Goal: Task Accomplishment & Management: Manage account settings

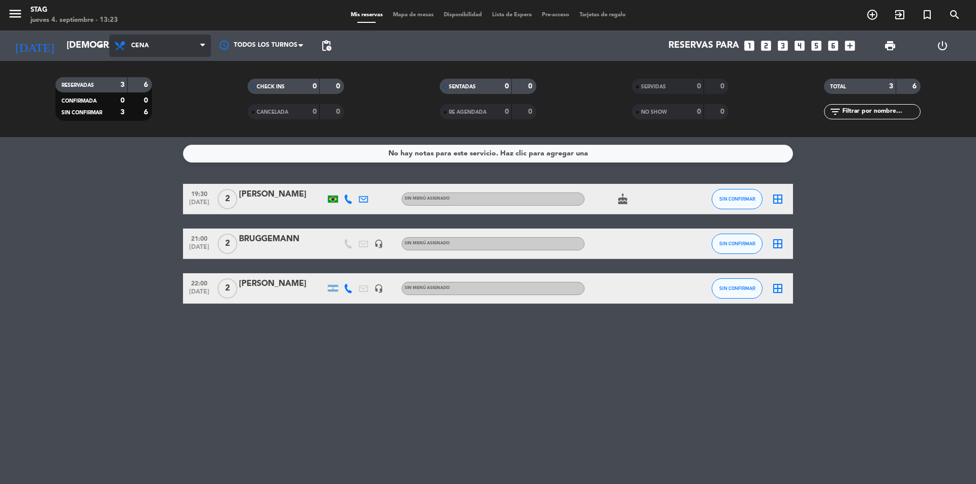
click at [142, 53] on span "Cena" at bounding box center [160, 46] width 102 height 22
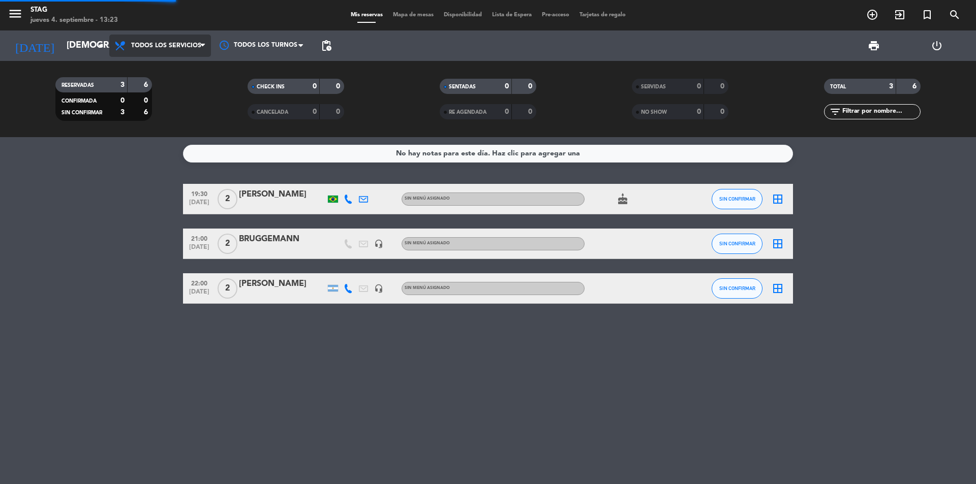
click at [163, 76] on div "menu STAG jueves 4. septiembre - 13:23 Mis reservas Mapa de mesas Disponibilida…" at bounding box center [488, 68] width 976 height 137
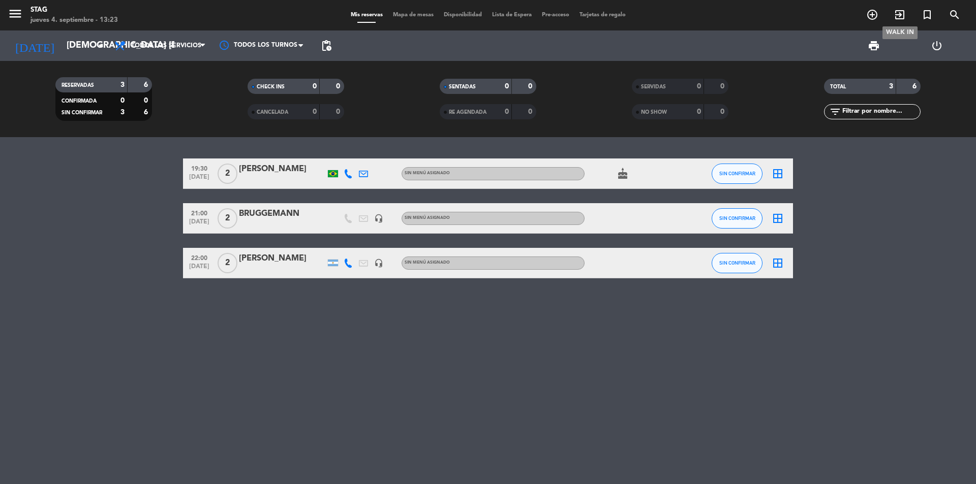
click at [899, 11] on icon "exit_to_app" at bounding box center [899, 15] width 12 height 12
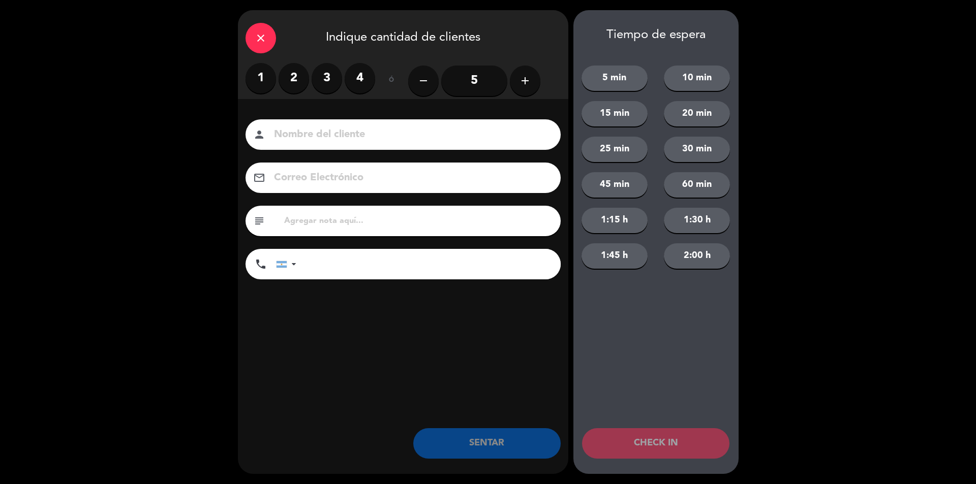
click at [305, 75] on label "2" at bounding box center [294, 78] width 30 height 30
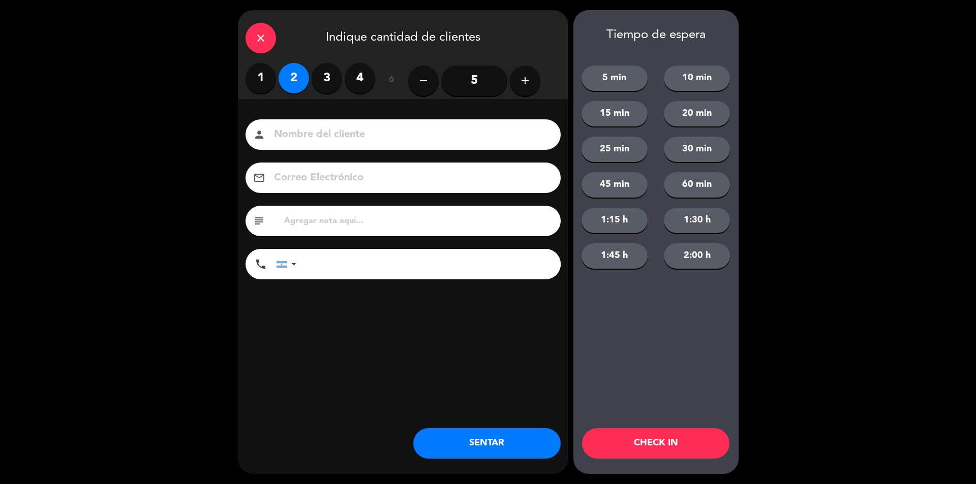
click at [320, 129] on input at bounding box center [410, 135] width 274 height 18
click at [320, 129] on input "sin rva" at bounding box center [410, 135] width 274 height 18
click at [342, 132] on input "sin rva" at bounding box center [410, 135] width 274 height 18
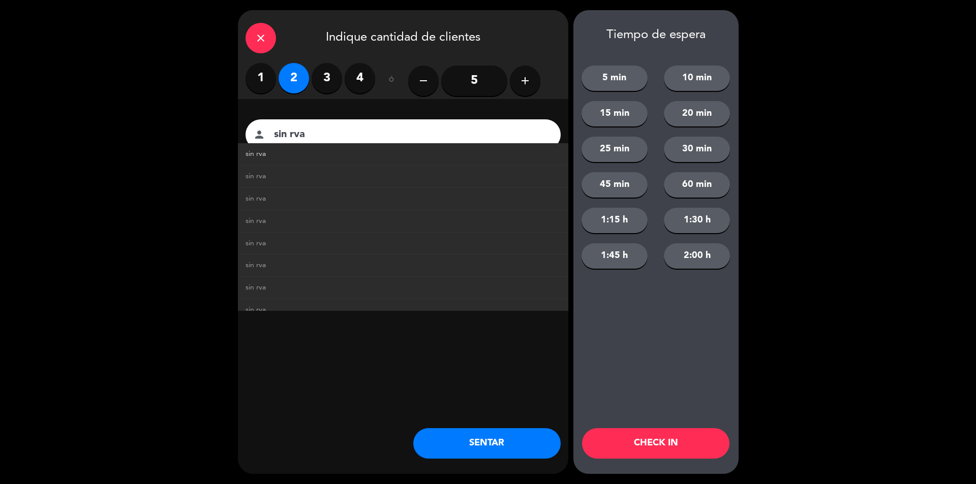
type input "sin rva"
click at [307, 156] on link "sin rva" at bounding box center [402, 154] width 315 height 12
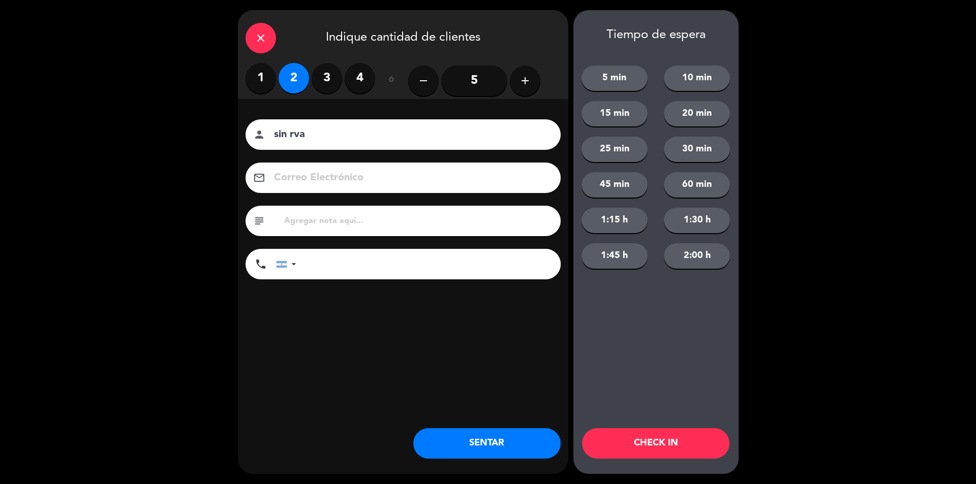
click at [335, 225] on input "text" at bounding box center [418, 221] width 270 height 14
type input "Residentes"
click at [496, 459] on div "close Indique cantidad de clientes 1 2 3 4 ó remove 5 add Nombre del cliente pe…" at bounding box center [403, 242] width 330 height 464
click at [501, 446] on button "SENTAR" at bounding box center [486, 443] width 147 height 30
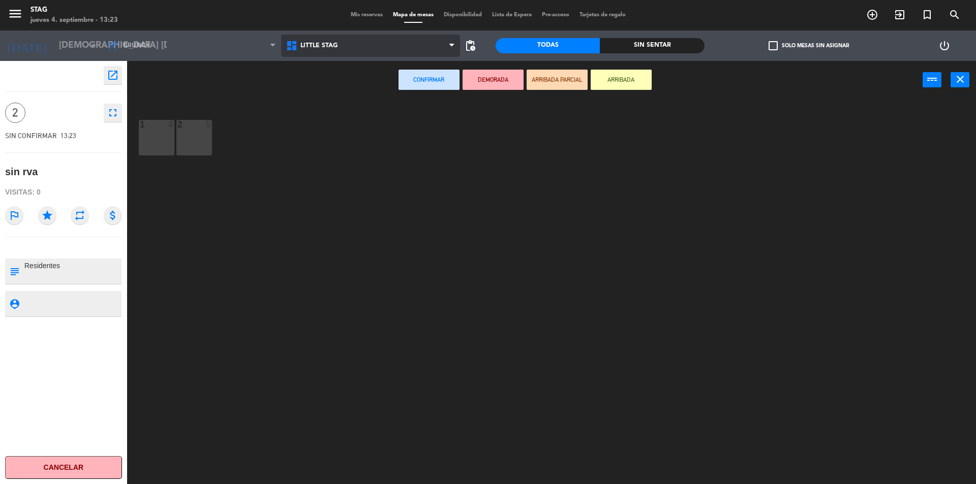
click at [352, 52] on span "Little Stag" at bounding box center [370, 46] width 179 height 22
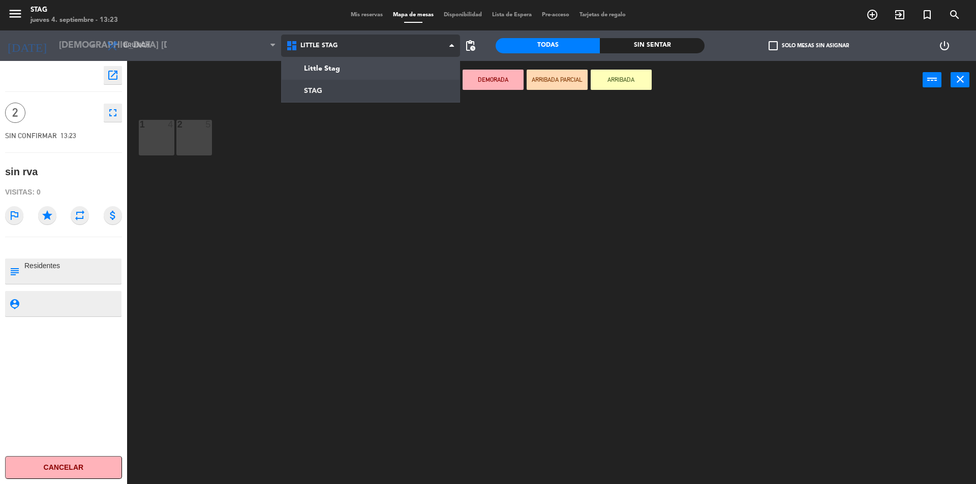
click at [349, 85] on ng-component "menu STAG jueves 4. septiembre - 13:23 Mis reservas Mapa de mesas Disponibilida…" at bounding box center [488, 243] width 976 height 487
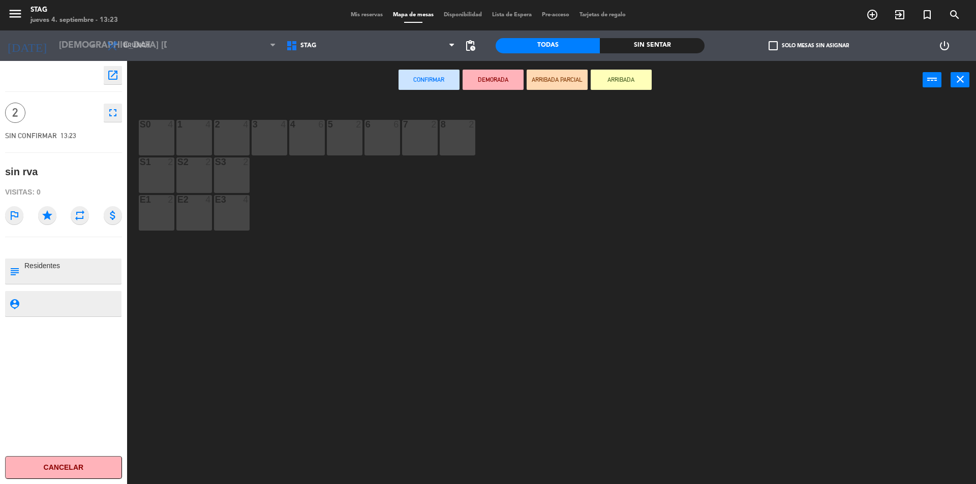
click at [272, 132] on div "3 4" at bounding box center [270, 138] width 36 height 36
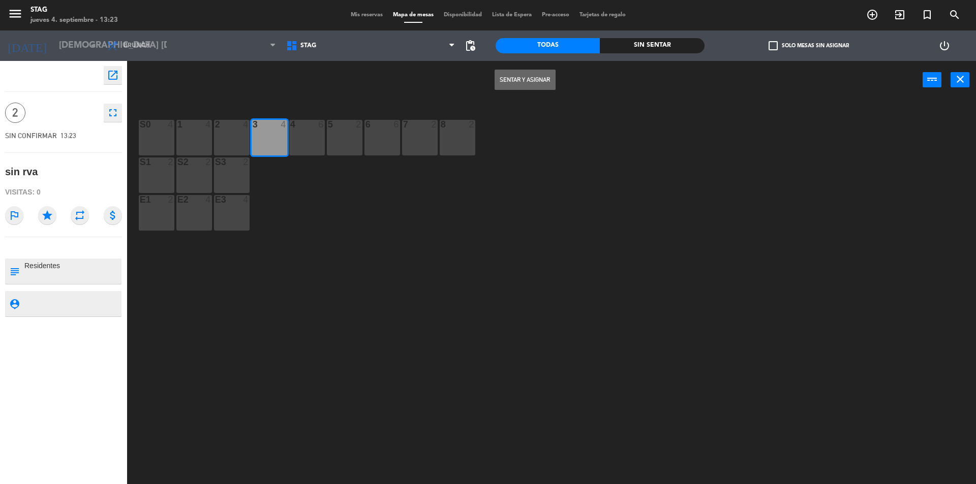
drag, startPoint x: 566, startPoint y: 80, endPoint x: 558, endPoint y: 80, distance: 7.6
click at [561, 80] on div "Sentar y Asignar power_input close" at bounding box center [524, 80] width 795 height 39
click at [558, 80] on div "Sentar y Asignar power_input close" at bounding box center [524, 80] width 795 height 39
click at [548, 80] on button "Sentar y Asignar" at bounding box center [525, 80] width 61 height 20
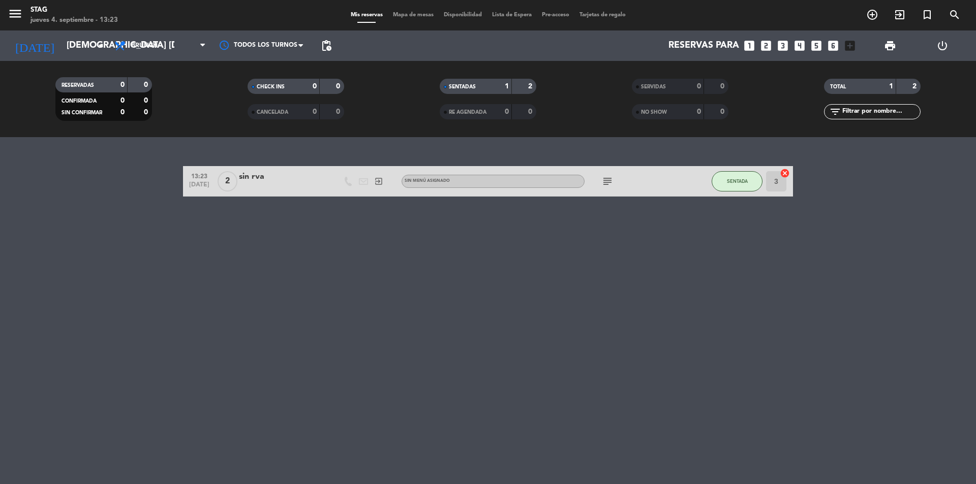
click at [276, 183] on div "sin rva" at bounding box center [282, 176] width 86 height 13
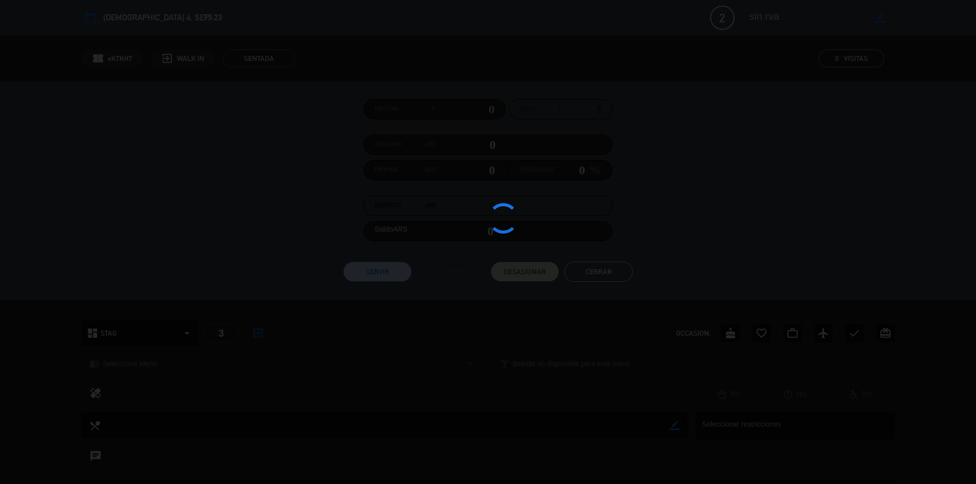
click at [270, 189] on div at bounding box center [488, 242] width 976 height 484
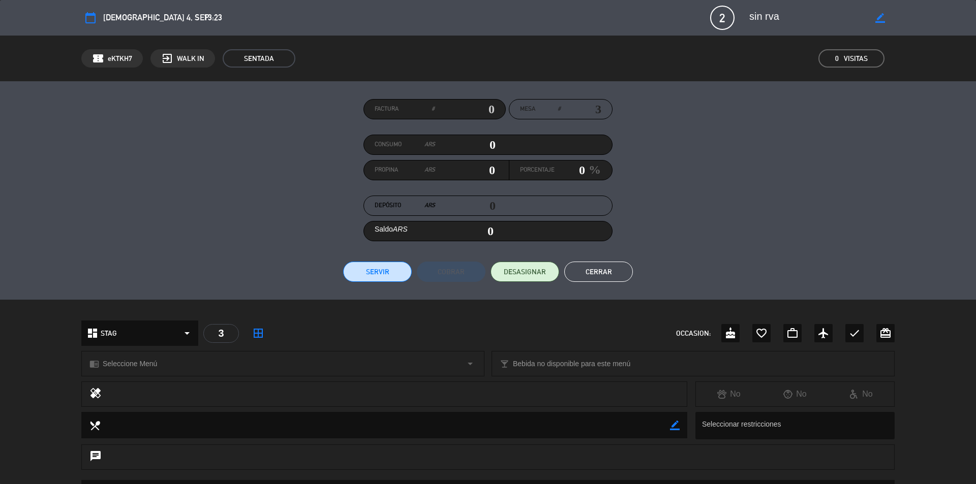
scroll to position [150, 0]
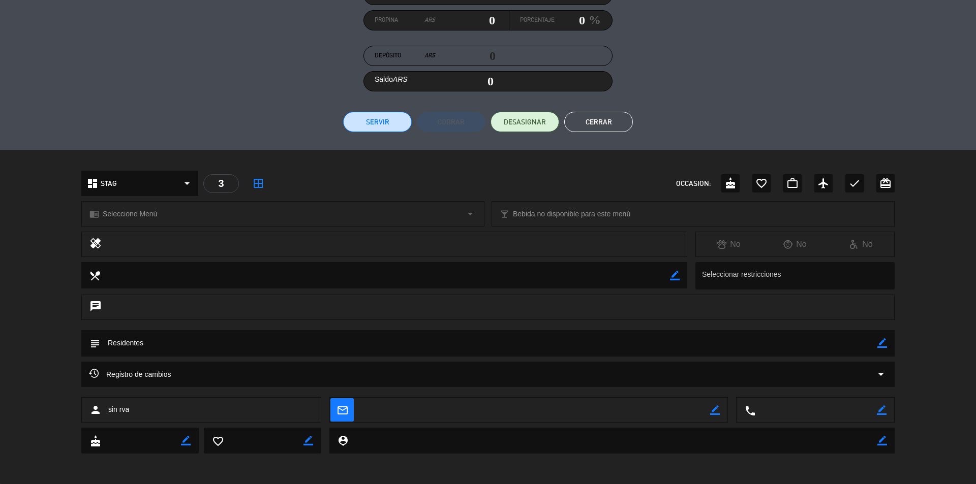
click at [881, 340] on icon "border_color" at bounding box center [882, 343] width 10 height 10
drag, startPoint x: 734, startPoint y: 342, endPoint x: 0, endPoint y: 303, distance: 734.9
click at [0, 303] on div "calendar_today jue. 4, sep. 13:23 2 sin rva border_color phone mail_outline con…" at bounding box center [488, 242] width 976 height 484
click at [879, 342] on icon at bounding box center [882, 343] width 10 height 10
click at [876, 339] on textarea at bounding box center [488, 343] width 777 height 26
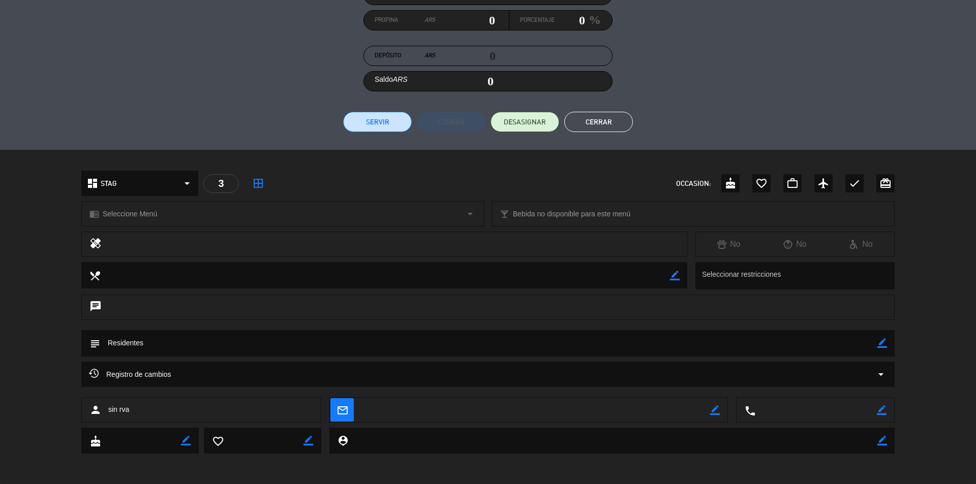
click at [876, 339] on textarea at bounding box center [488, 343] width 777 height 26
click at [880, 342] on icon "border_color" at bounding box center [882, 343] width 10 height 10
click at [629, 342] on textarea at bounding box center [488, 343] width 777 height 26
type textarea "Residentes"
click at [882, 345] on icon at bounding box center [882, 343] width 10 height 10
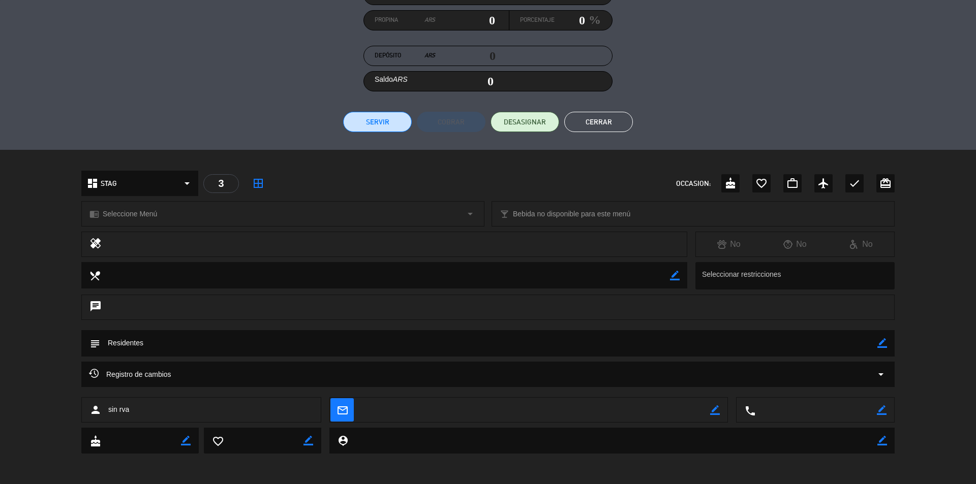
click at [596, 129] on button "Cerrar" at bounding box center [598, 122] width 69 height 20
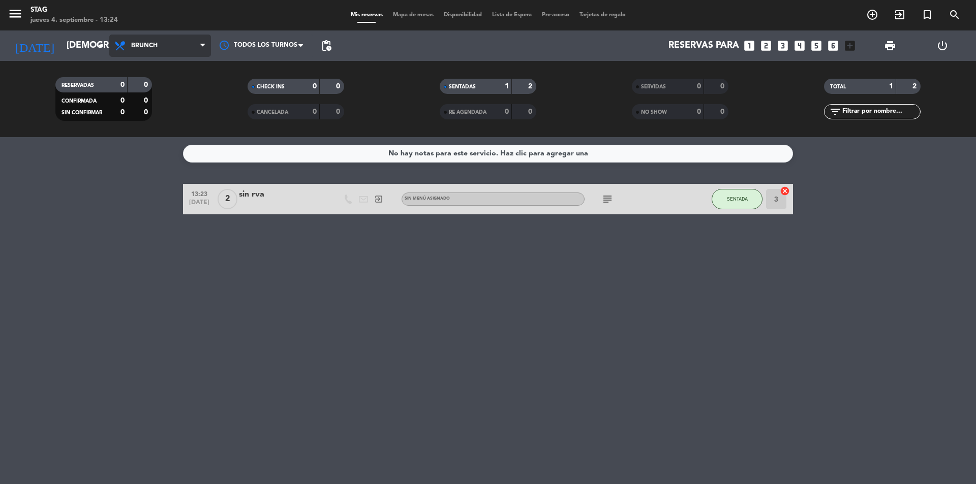
drag, startPoint x: 170, startPoint y: 38, endPoint x: 162, endPoint y: 65, distance: 27.5
click at [169, 38] on span "Brunch" at bounding box center [160, 46] width 102 height 22
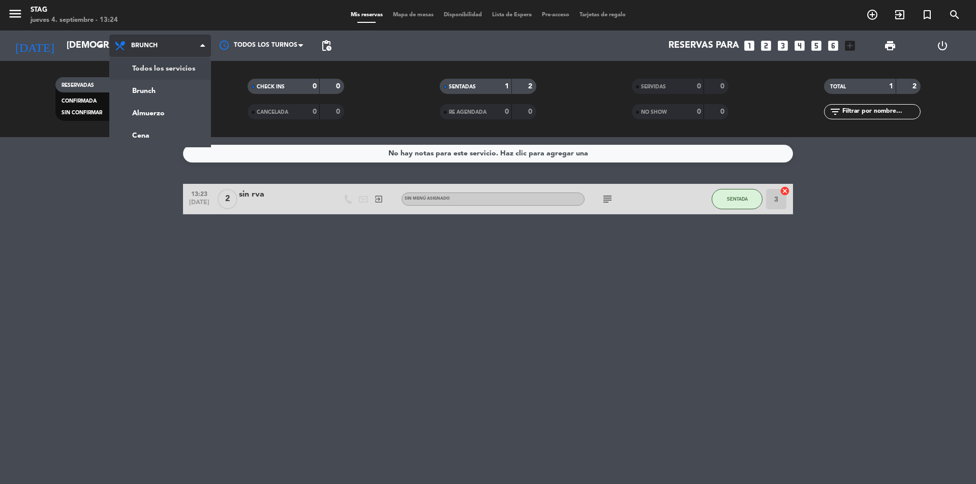
click at [162, 65] on div "menu STAG jueves 4. septiembre - 13:24 Mis reservas Mapa de mesas Disponibilida…" at bounding box center [488, 68] width 976 height 137
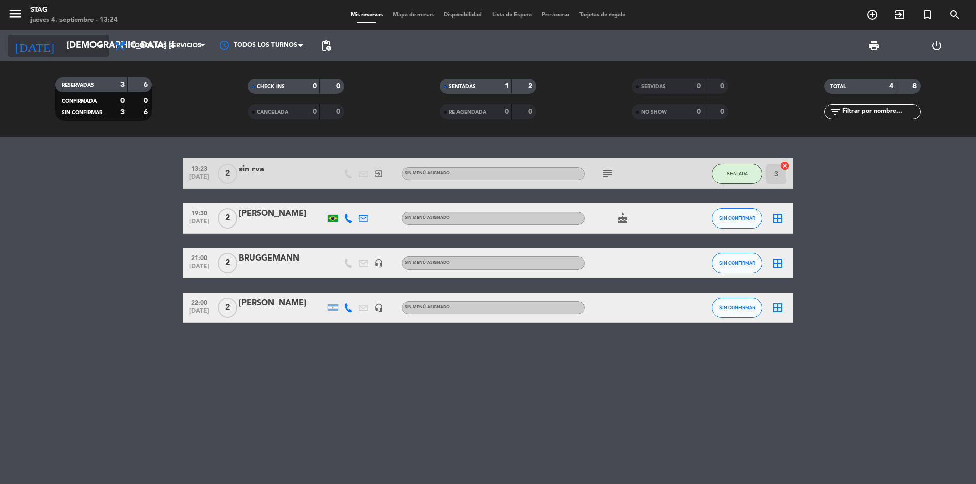
click at [87, 45] on input "[DEMOGRAPHIC_DATA] [DATE]" at bounding box center [120, 46] width 118 height 20
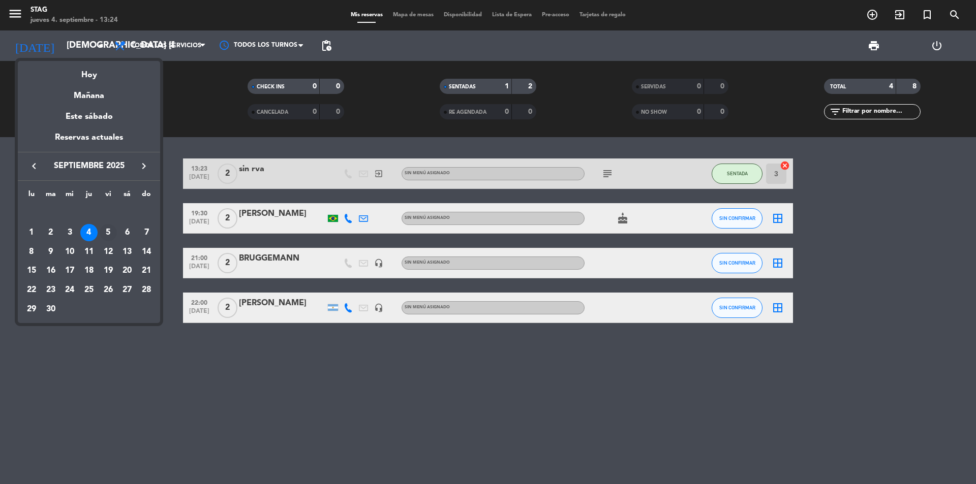
click at [110, 233] on div "5" at bounding box center [108, 232] width 17 height 17
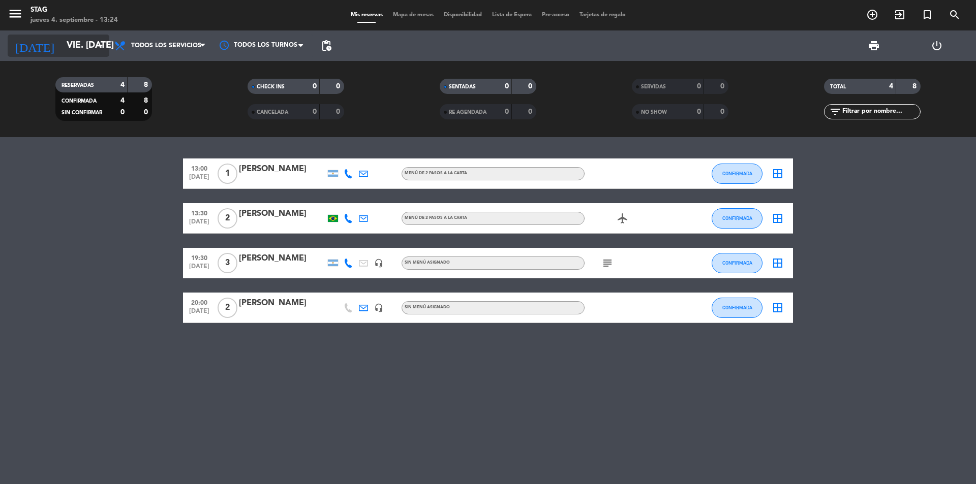
click at [81, 44] on input "vie. [DATE]" at bounding box center [120, 46] width 118 height 20
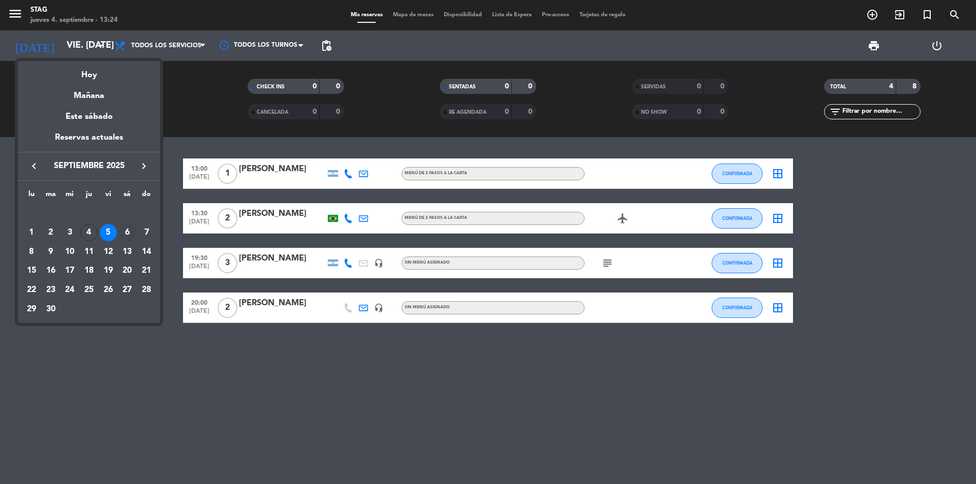
click at [128, 233] on div "6" at bounding box center [126, 232] width 17 height 17
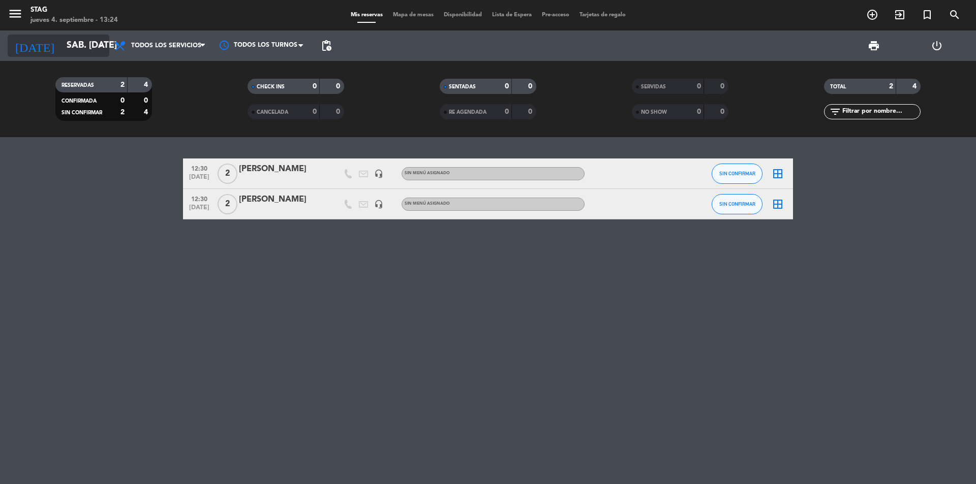
click at [76, 52] on input "sáb. [DATE]" at bounding box center [120, 46] width 118 height 20
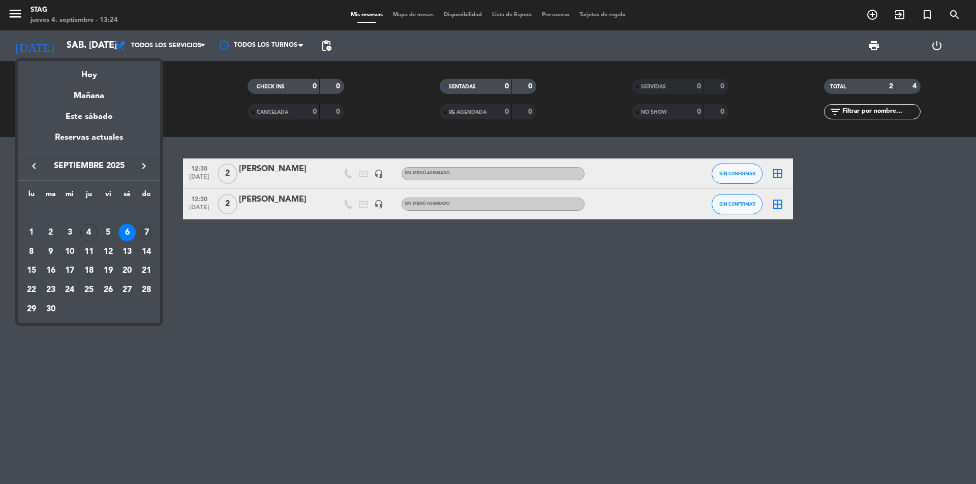
click at [148, 226] on div "7" at bounding box center [146, 232] width 17 height 17
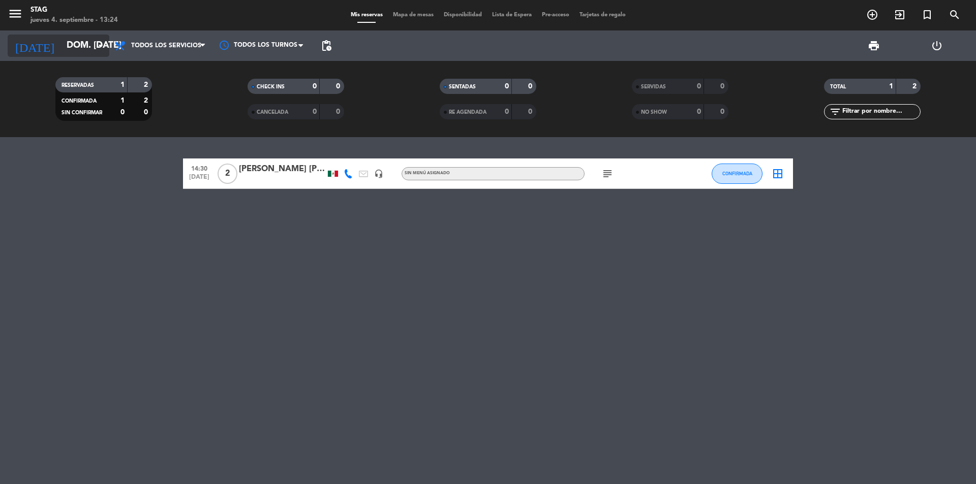
click at [105, 54] on input "dom. [DATE]" at bounding box center [120, 46] width 118 height 20
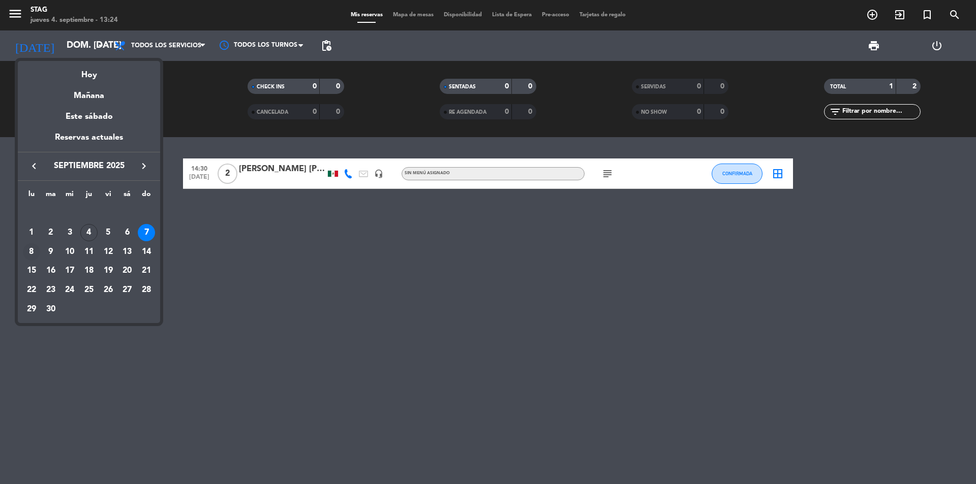
click at [37, 247] on div "8" at bounding box center [31, 251] width 17 height 17
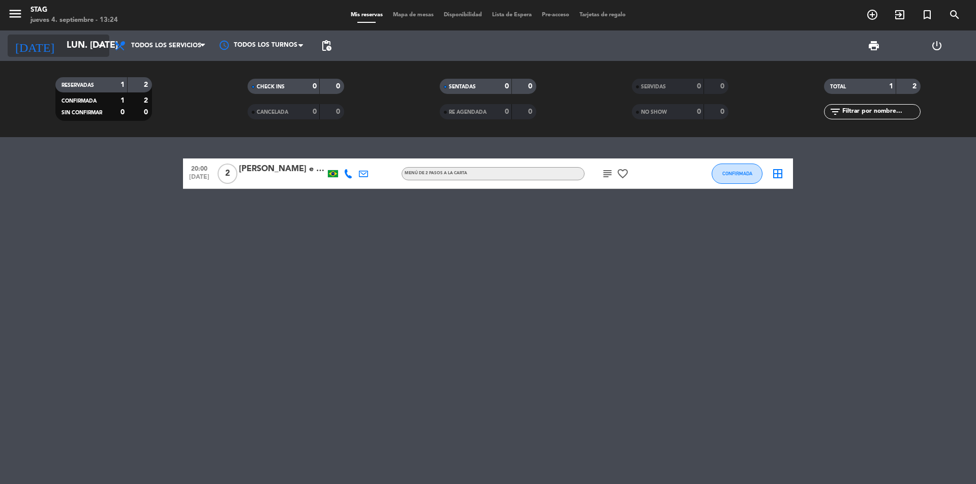
click at [65, 51] on input "lun. [DATE]" at bounding box center [120, 46] width 118 height 20
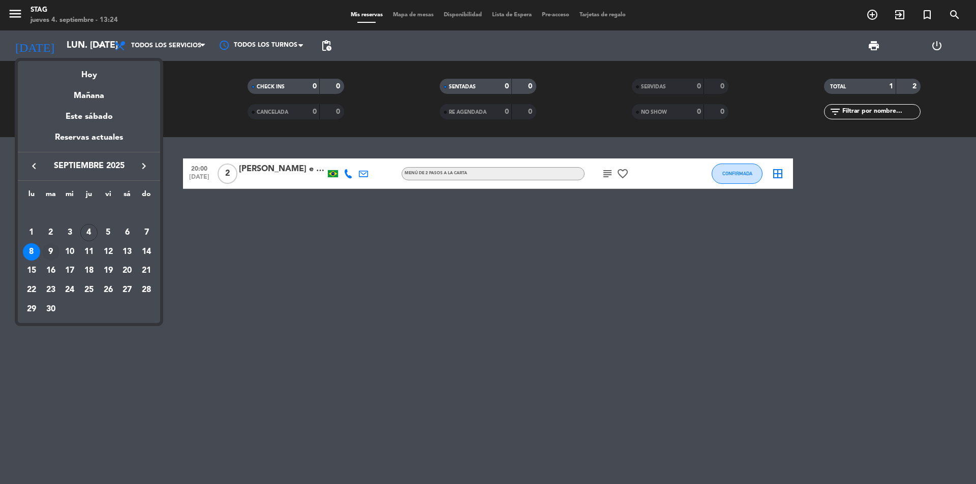
click at [52, 248] on div "9" at bounding box center [50, 251] width 17 height 17
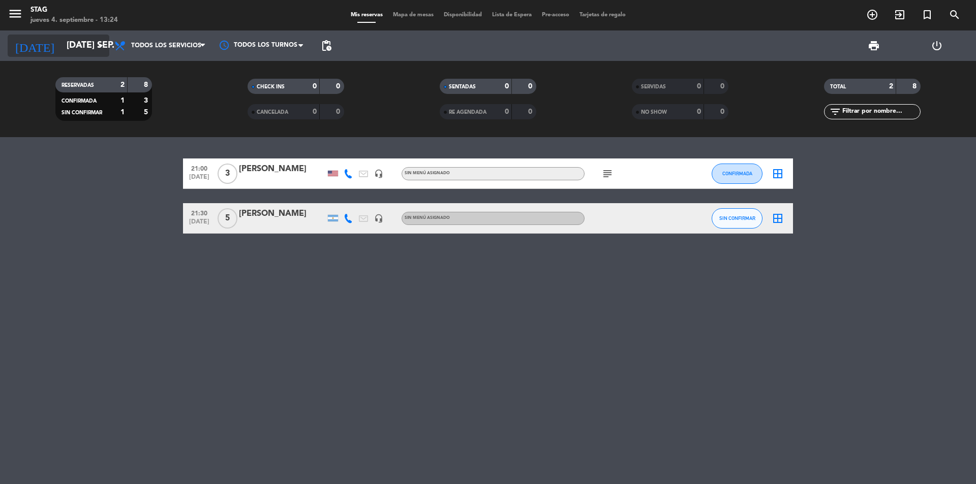
click at [66, 46] on input "[DATE] sep." at bounding box center [120, 46] width 118 height 20
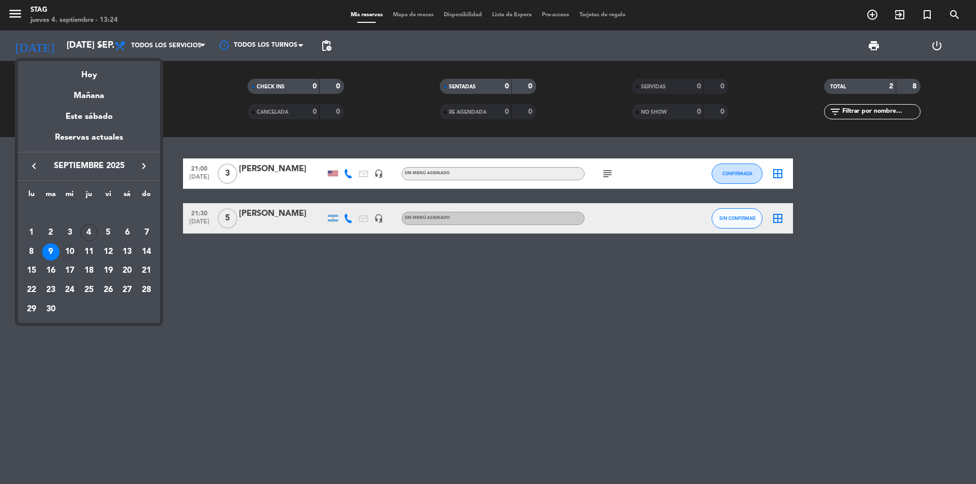
click at [68, 247] on div "10" at bounding box center [69, 251] width 17 height 17
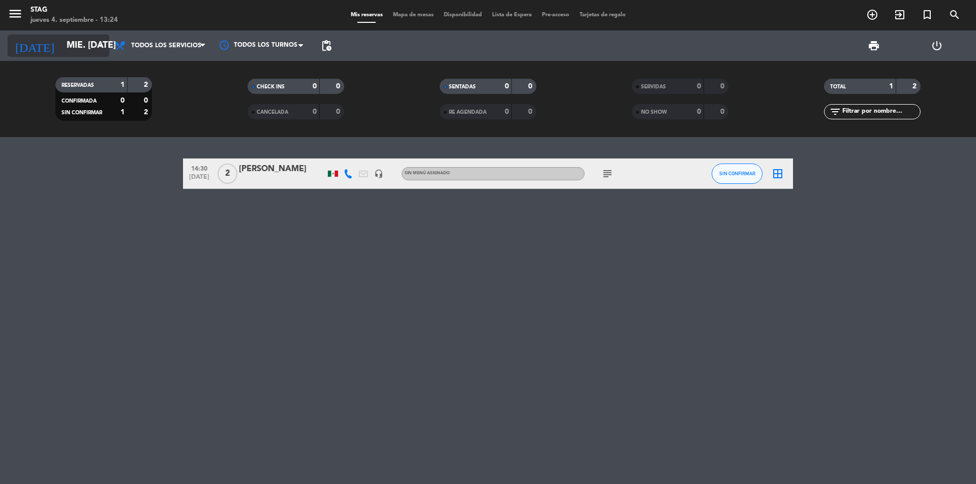
click at [83, 51] on input "mié. [DATE]" at bounding box center [120, 46] width 118 height 20
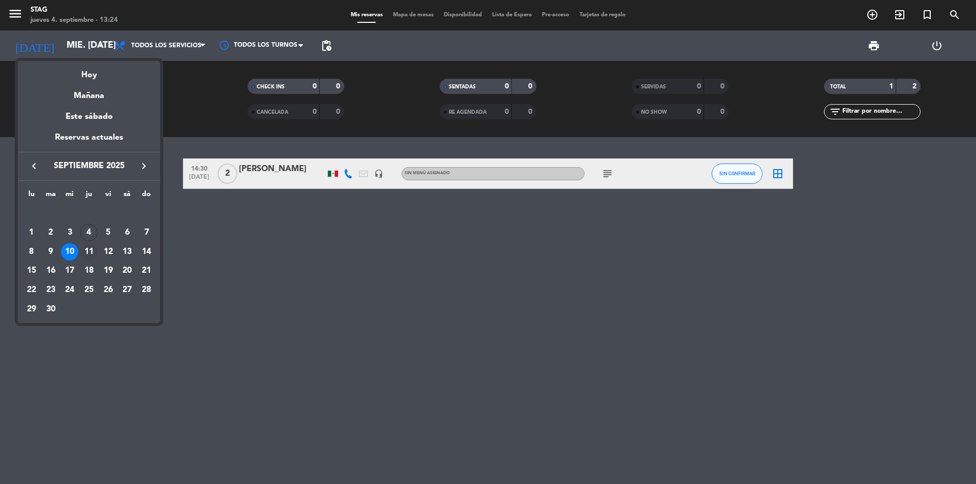
click at [91, 247] on div "11" at bounding box center [88, 251] width 17 height 17
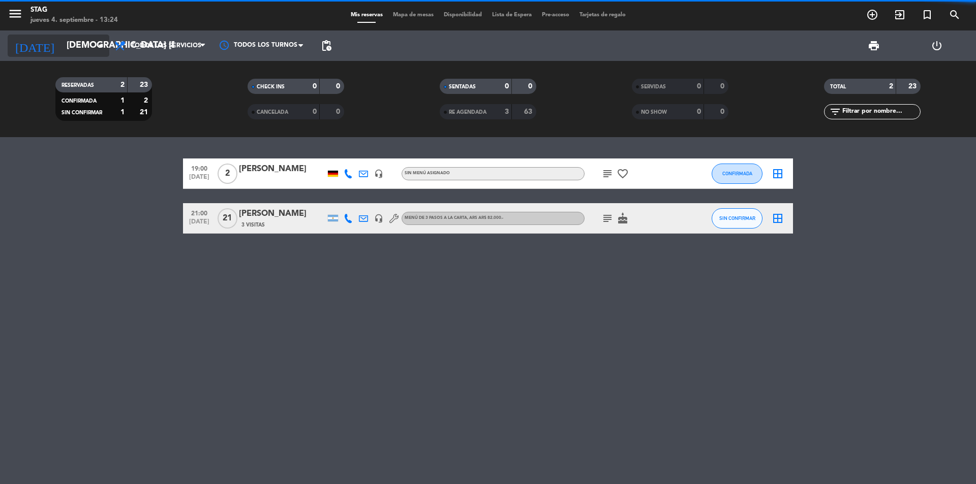
click at [72, 44] on input "[DEMOGRAPHIC_DATA] [DATE]" at bounding box center [120, 46] width 118 height 20
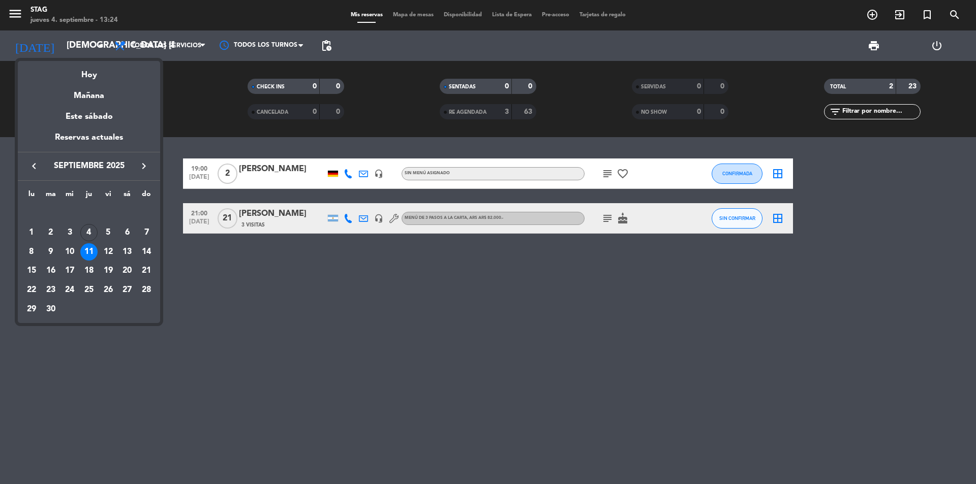
click at [320, 280] on div at bounding box center [488, 242] width 976 height 484
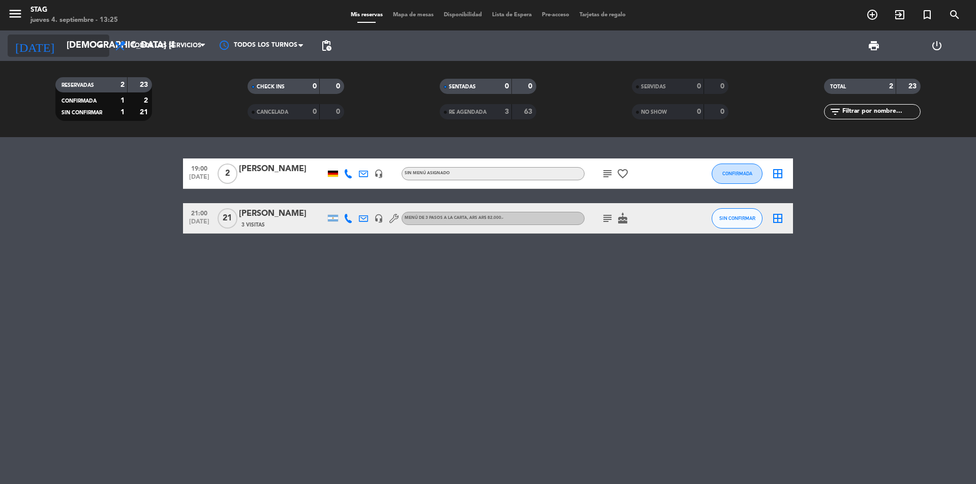
click at [105, 48] on icon "arrow_drop_down" at bounding box center [101, 46] width 12 height 12
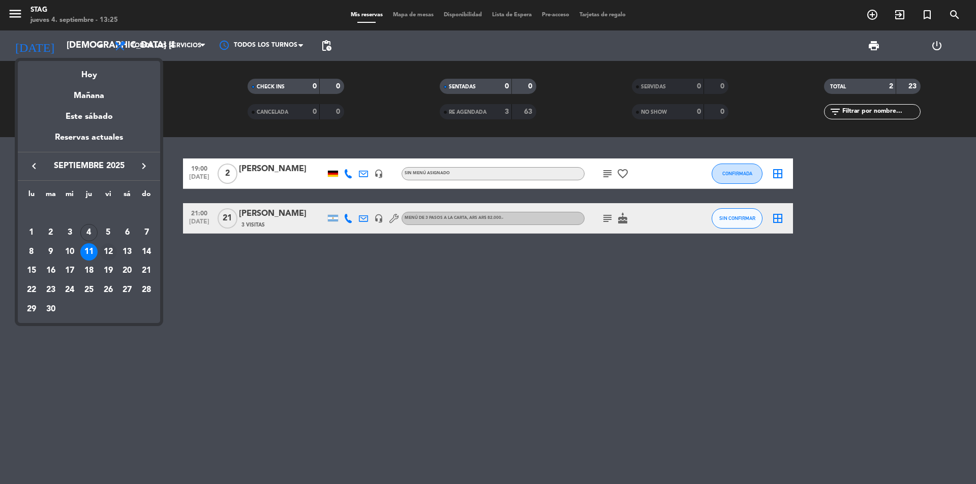
click at [111, 251] on div "12" at bounding box center [108, 251] width 17 height 17
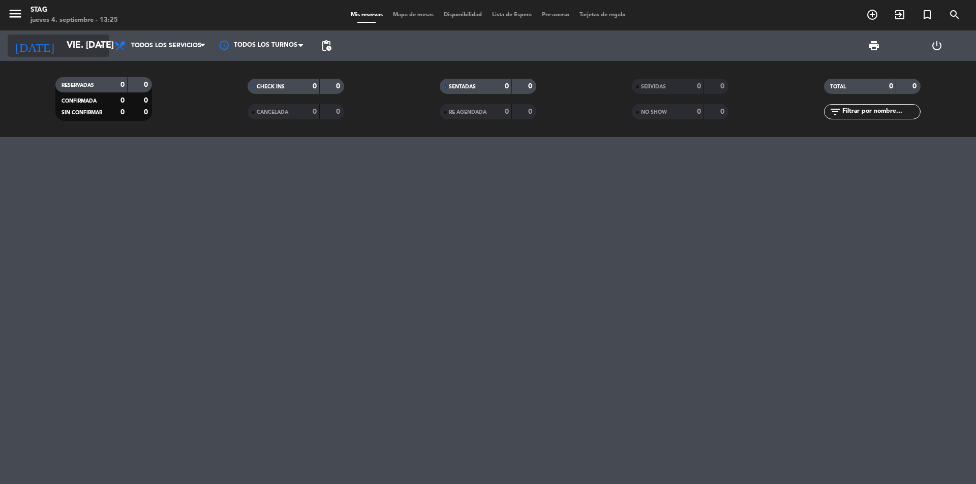
click at [61, 44] on input "vie. [DATE]" at bounding box center [120, 46] width 118 height 20
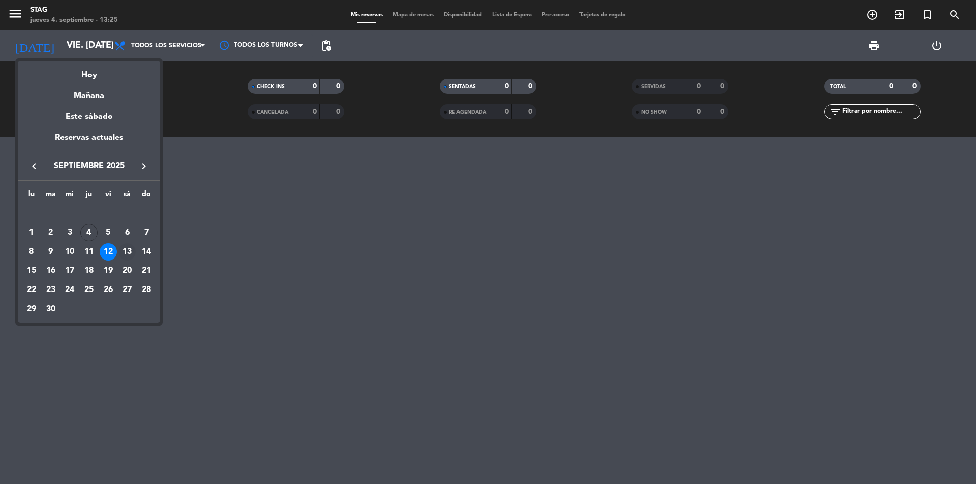
click at [128, 251] on div "13" at bounding box center [126, 251] width 17 height 17
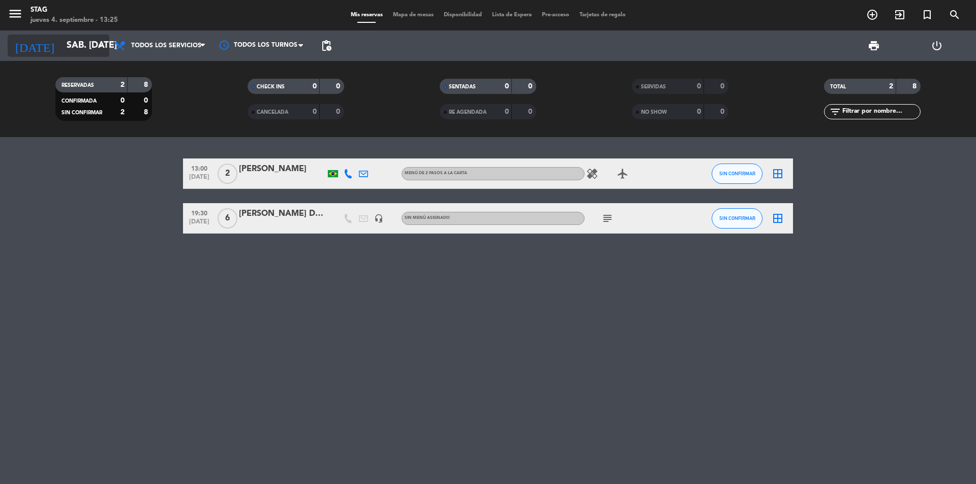
click at [71, 45] on input "sáb. [DATE]" at bounding box center [120, 46] width 118 height 20
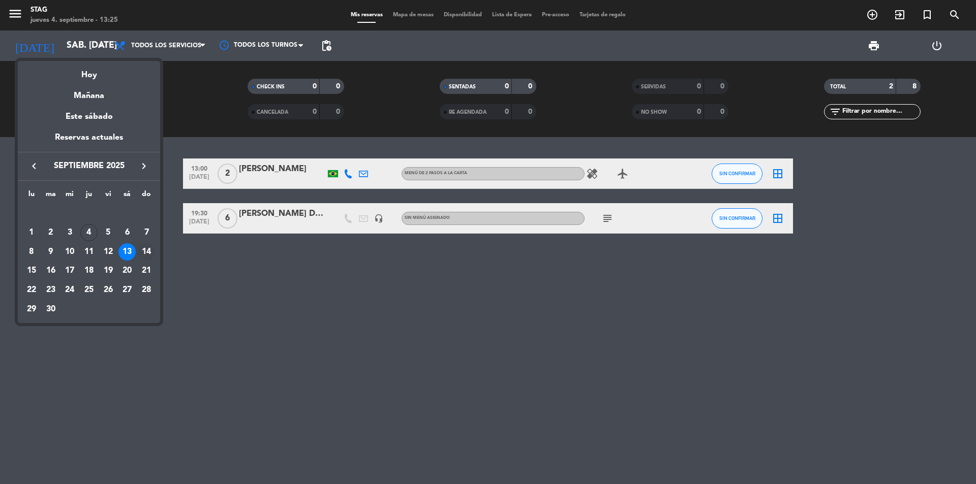
click at [143, 251] on div "14" at bounding box center [146, 251] width 17 height 17
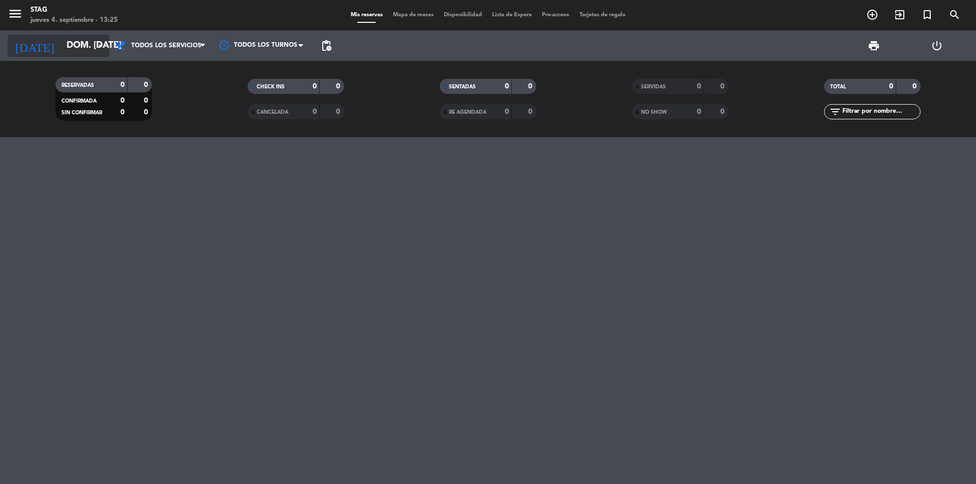
click at [61, 37] on input "dom. [DATE]" at bounding box center [120, 46] width 118 height 20
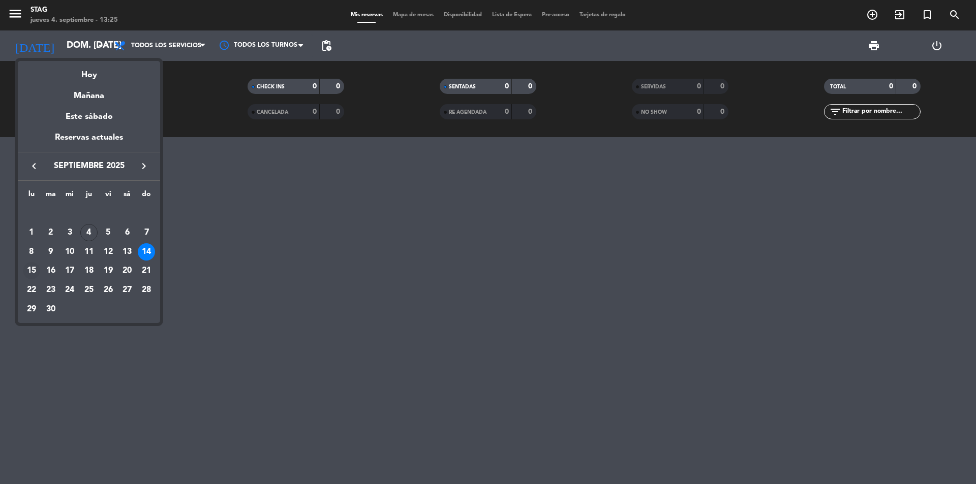
click at [35, 269] on div "15" at bounding box center [31, 270] width 17 height 17
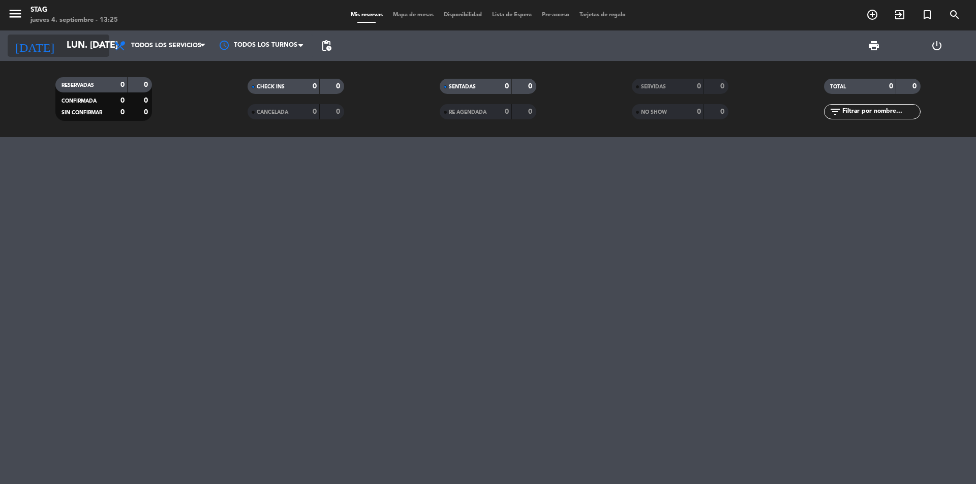
click at [75, 50] on input "lun. [DATE]" at bounding box center [120, 46] width 118 height 20
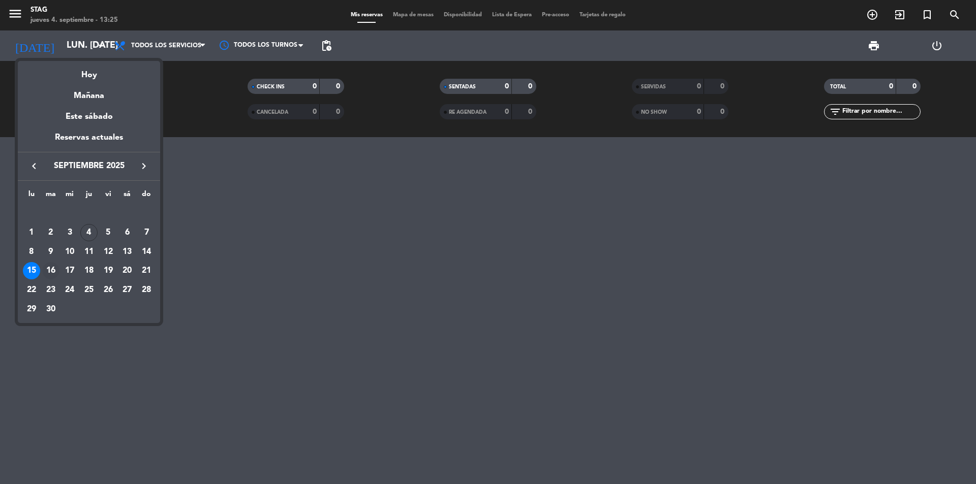
click at [51, 272] on div "16" at bounding box center [50, 270] width 17 height 17
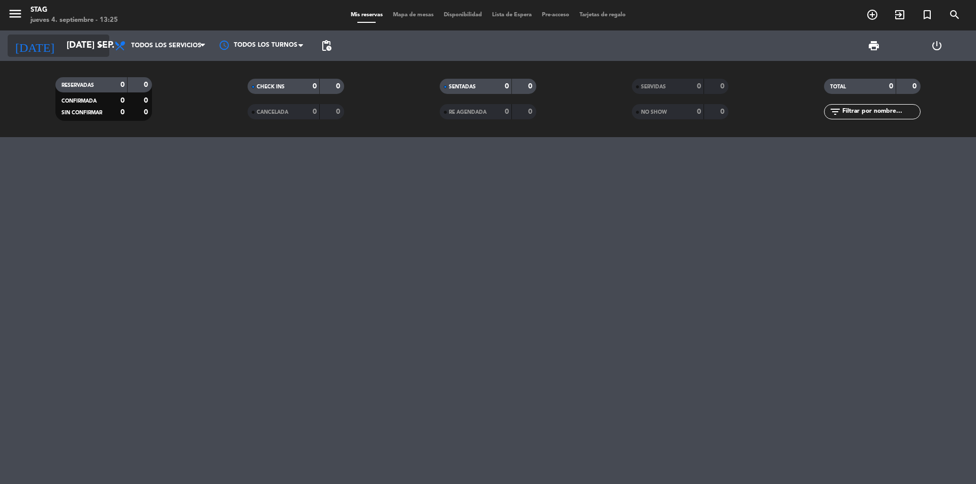
click at [69, 49] on input "[DATE] sep." at bounding box center [120, 46] width 118 height 20
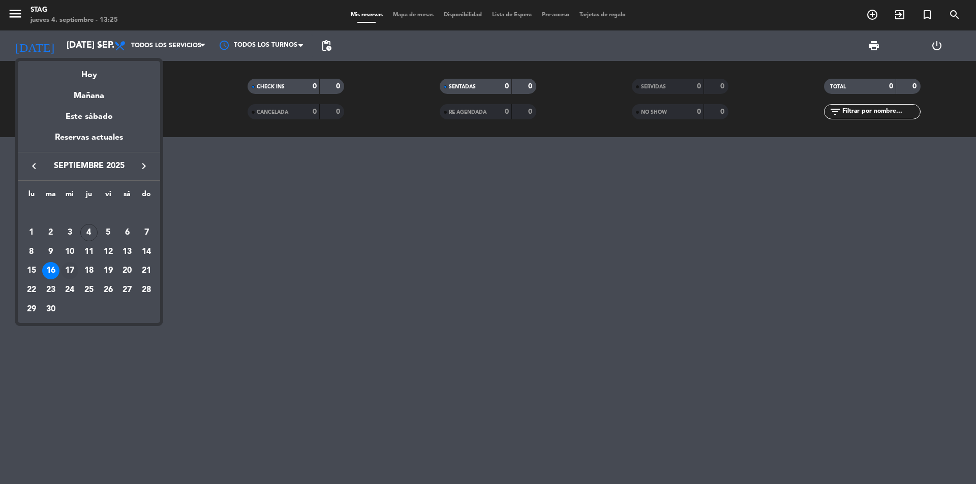
click at [68, 272] on div "17" at bounding box center [69, 270] width 17 height 17
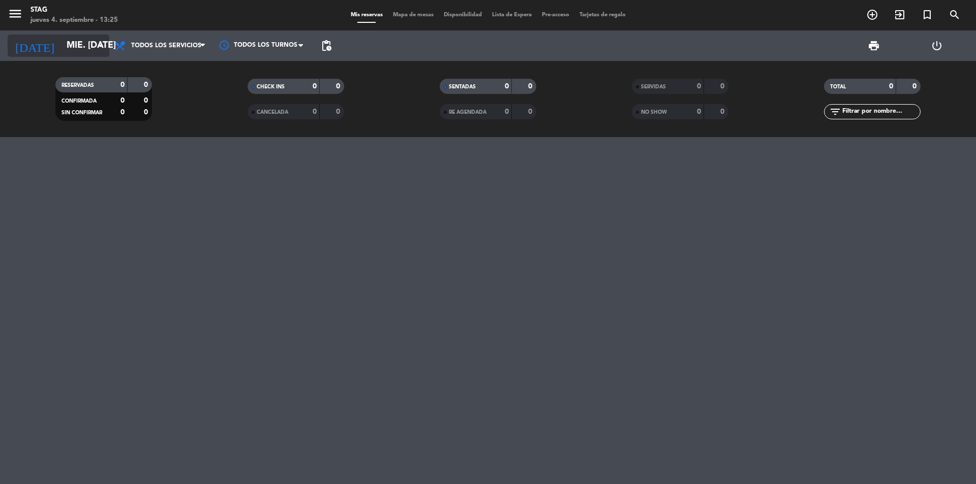
click at [68, 42] on input "mié. [DATE]" at bounding box center [120, 46] width 118 height 20
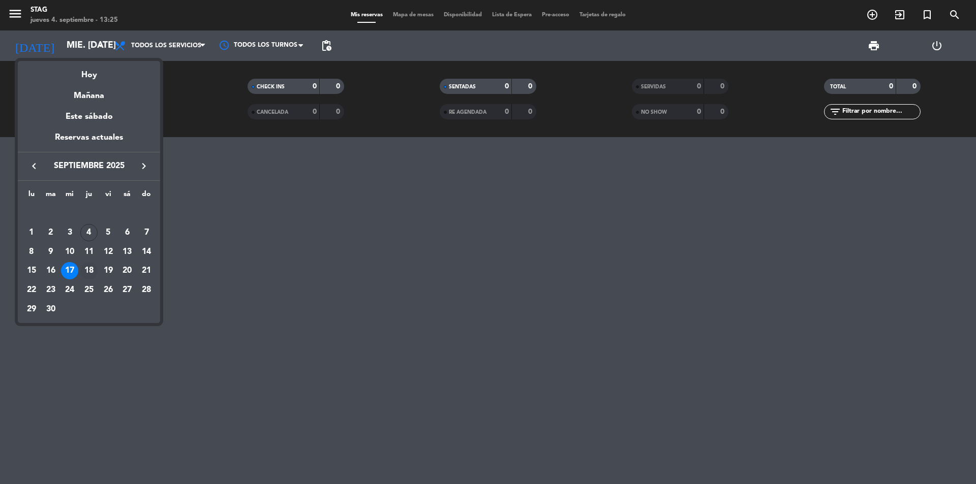
click at [89, 269] on div "18" at bounding box center [88, 270] width 17 height 17
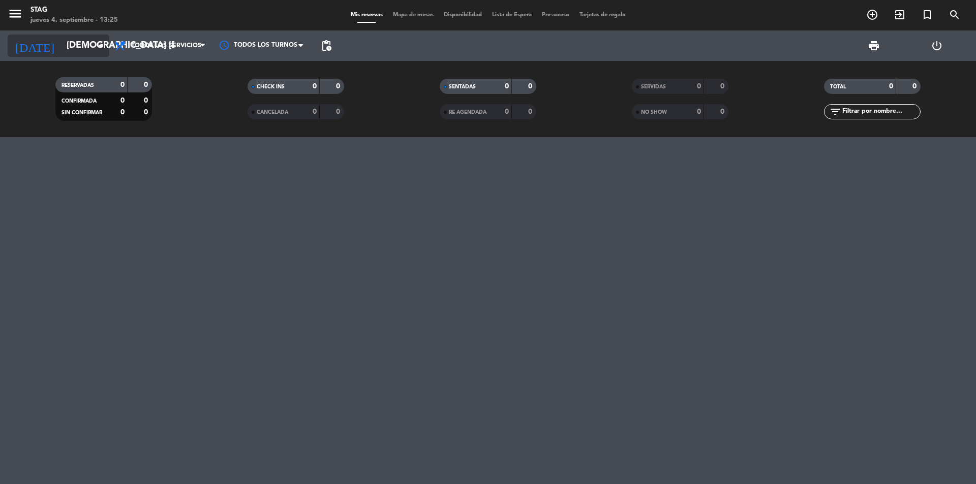
click at [95, 44] on icon "arrow_drop_down" at bounding box center [101, 46] width 12 height 12
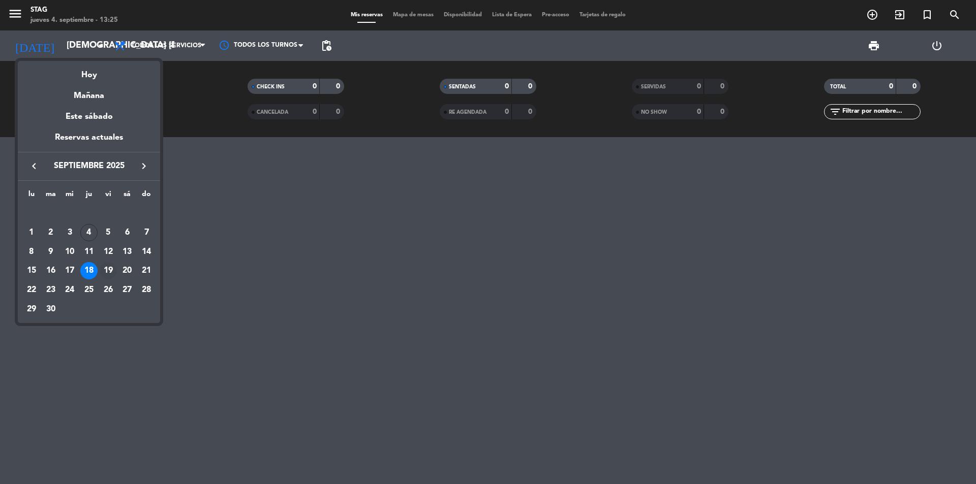
click at [108, 267] on div "19" at bounding box center [108, 270] width 17 height 17
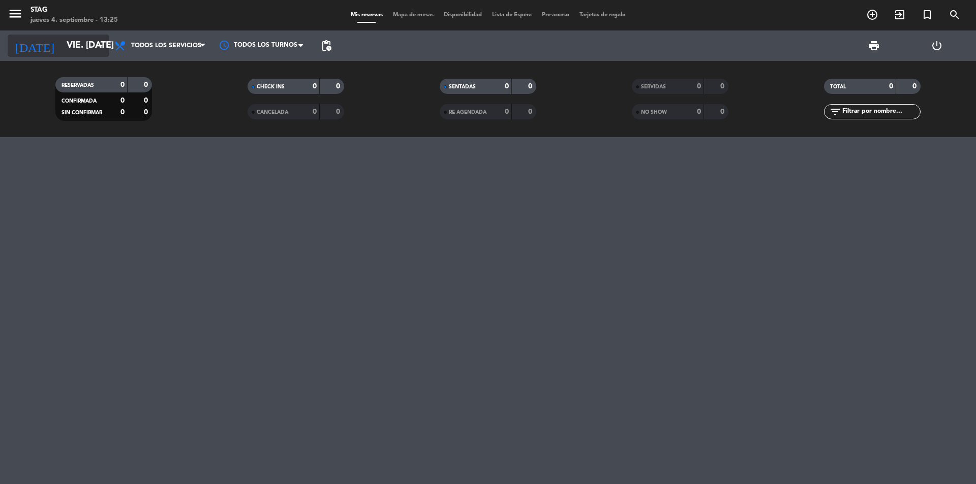
click at [74, 45] on input "vie. [DATE]" at bounding box center [120, 46] width 118 height 20
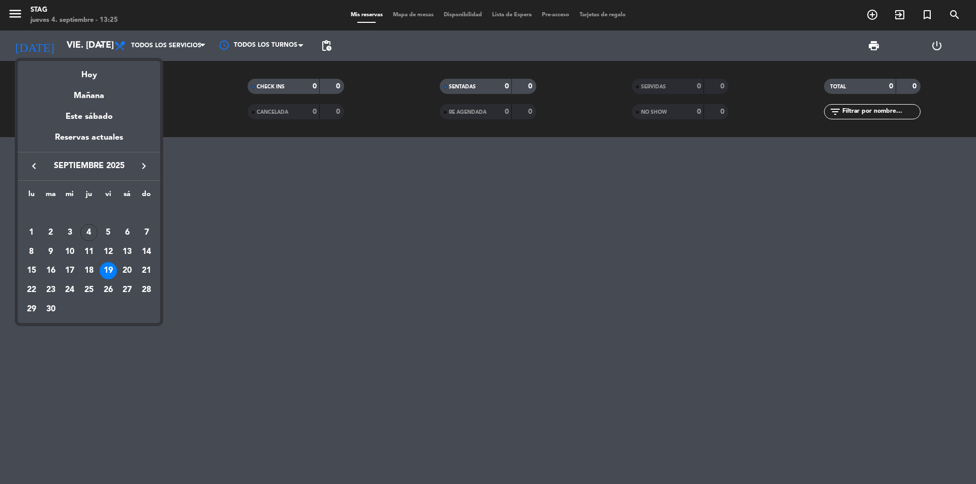
drag, startPoint x: 127, startPoint y: 264, endPoint x: 131, endPoint y: 268, distance: 5.8
click at [129, 267] on td "20" at bounding box center [127, 270] width 19 height 19
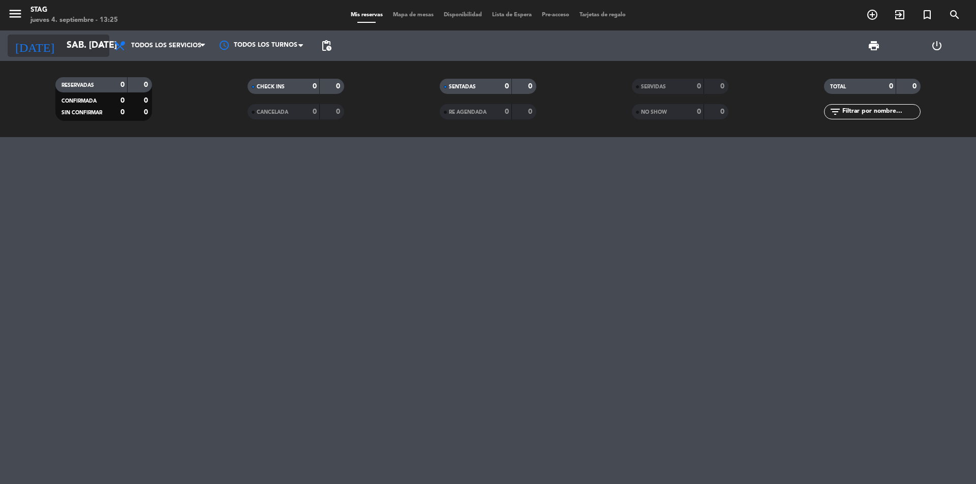
click at [93, 50] on input "sáb. [DATE]" at bounding box center [120, 46] width 118 height 20
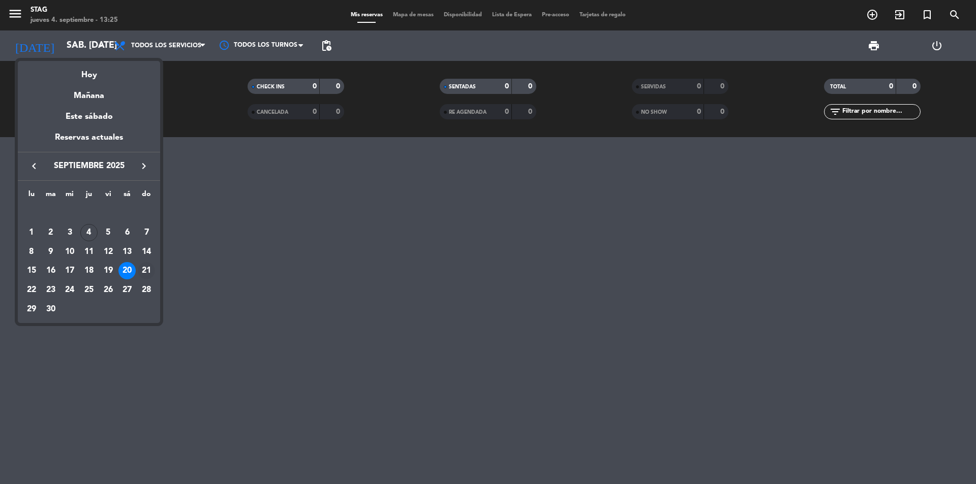
click at [147, 272] on div "21" at bounding box center [146, 270] width 17 height 17
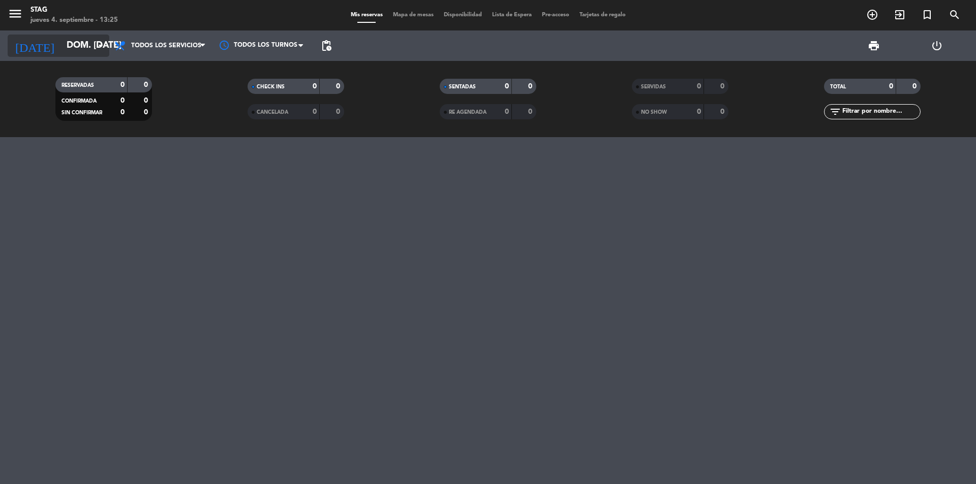
click at [61, 43] on input "dom. [DATE]" at bounding box center [120, 46] width 118 height 20
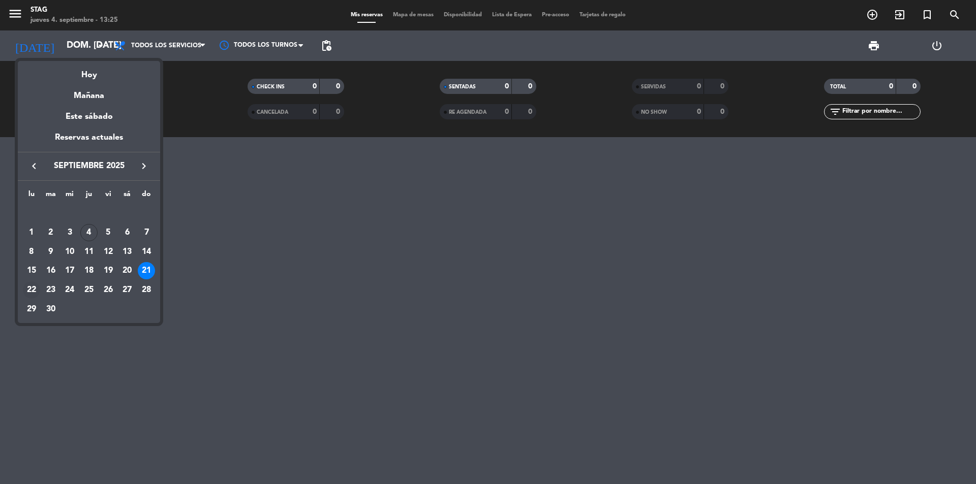
click at [25, 291] on div "22" at bounding box center [31, 290] width 17 height 17
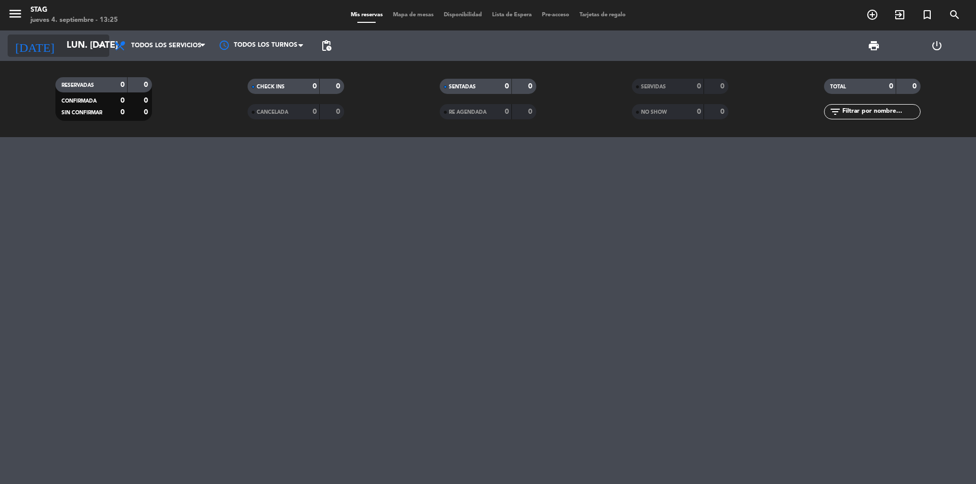
click at [71, 53] on input "lun. [DATE]" at bounding box center [120, 46] width 118 height 20
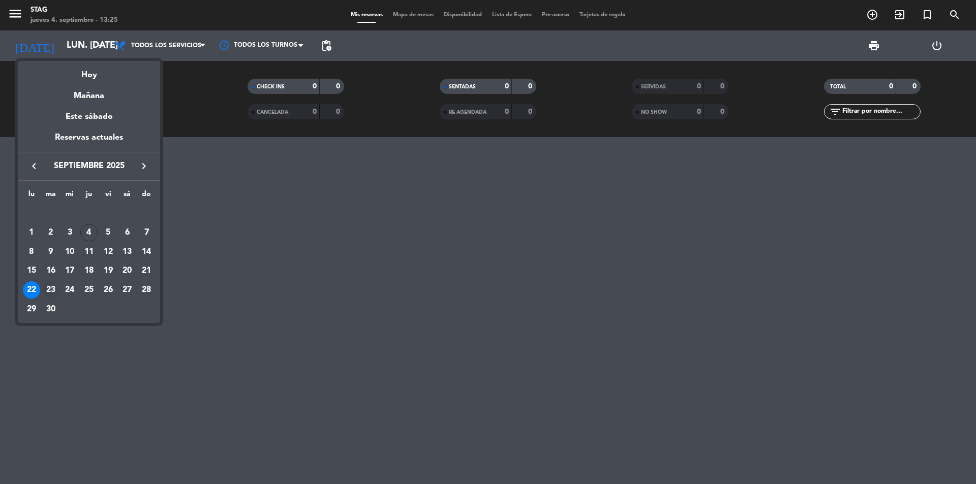
click at [50, 290] on div "23" at bounding box center [50, 290] width 17 height 17
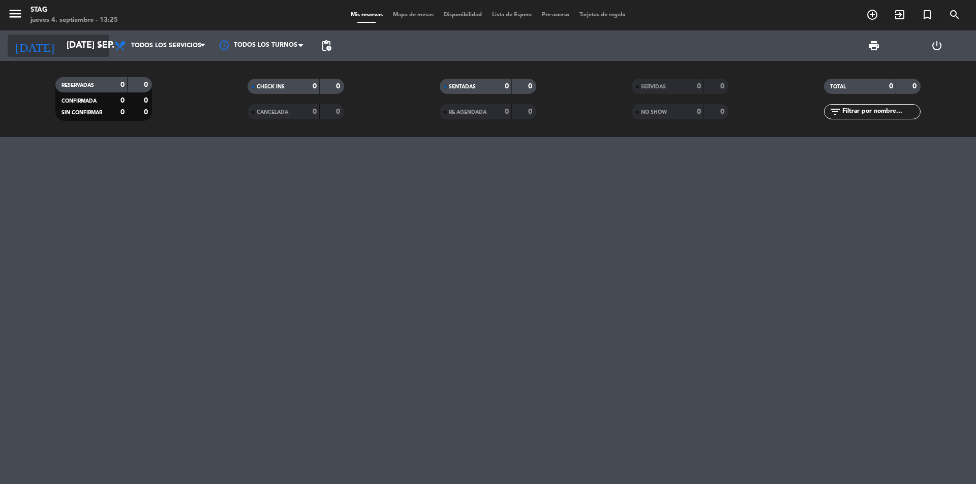
click at [75, 43] on input "[DATE] sep." at bounding box center [120, 46] width 118 height 20
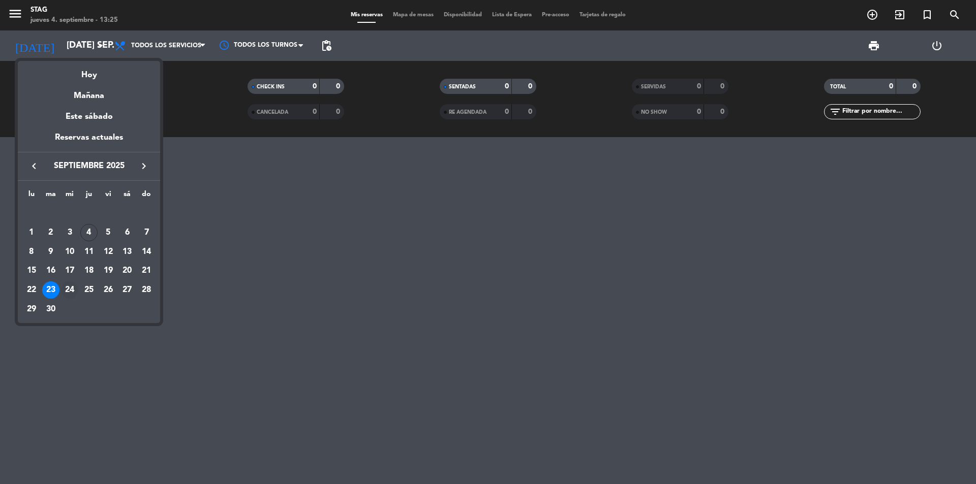
click at [70, 293] on div "24" at bounding box center [69, 290] width 17 height 17
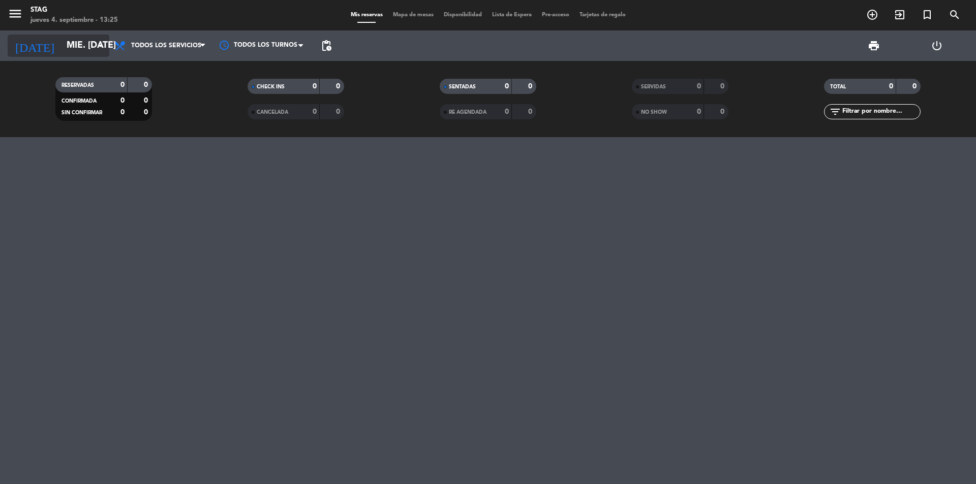
click at [88, 46] on input "mié. [DATE]" at bounding box center [120, 46] width 118 height 20
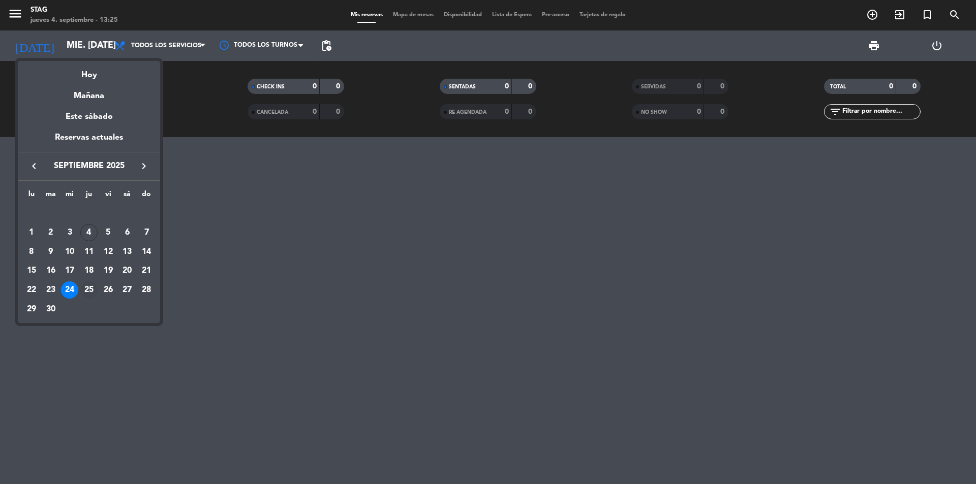
click at [91, 295] on div "25" at bounding box center [88, 290] width 17 height 17
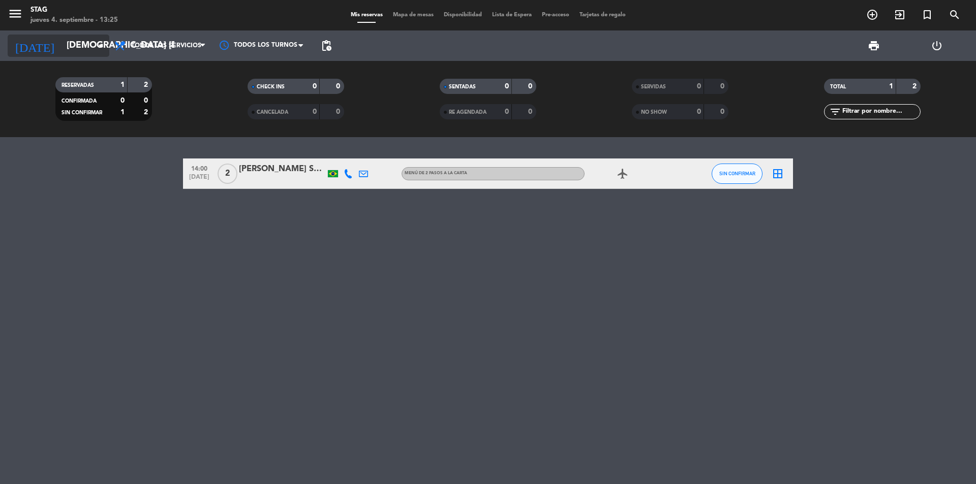
click at [63, 45] on input "[DEMOGRAPHIC_DATA] [DATE]" at bounding box center [120, 46] width 118 height 20
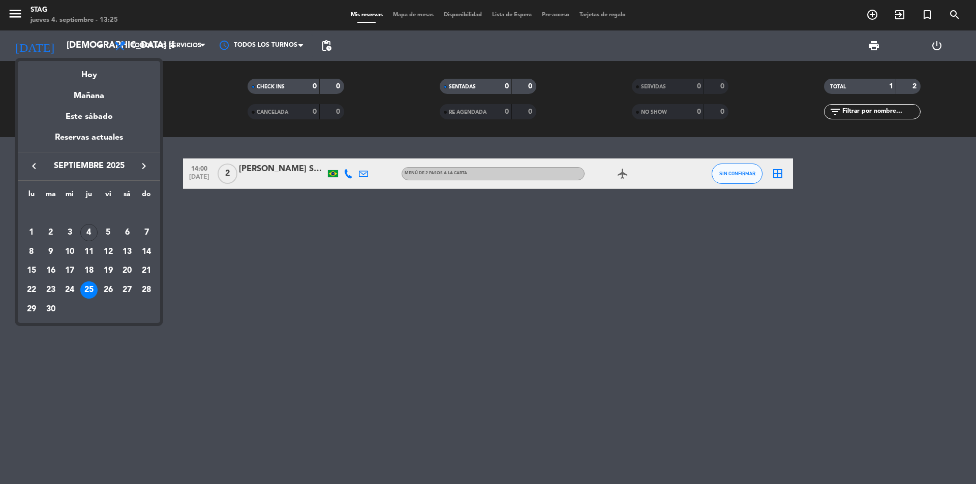
click at [109, 287] on div "26" at bounding box center [108, 290] width 17 height 17
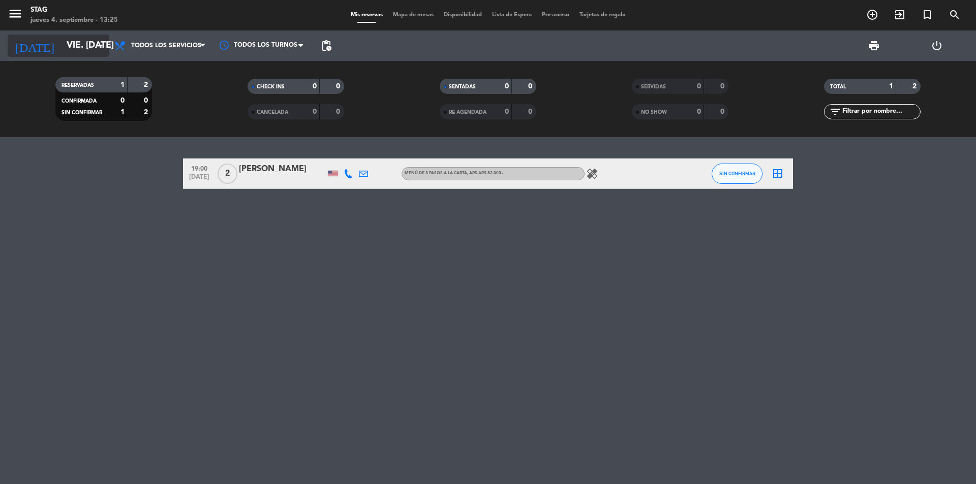
click at [61, 46] on input "vie. [DATE]" at bounding box center [120, 46] width 118 height 20
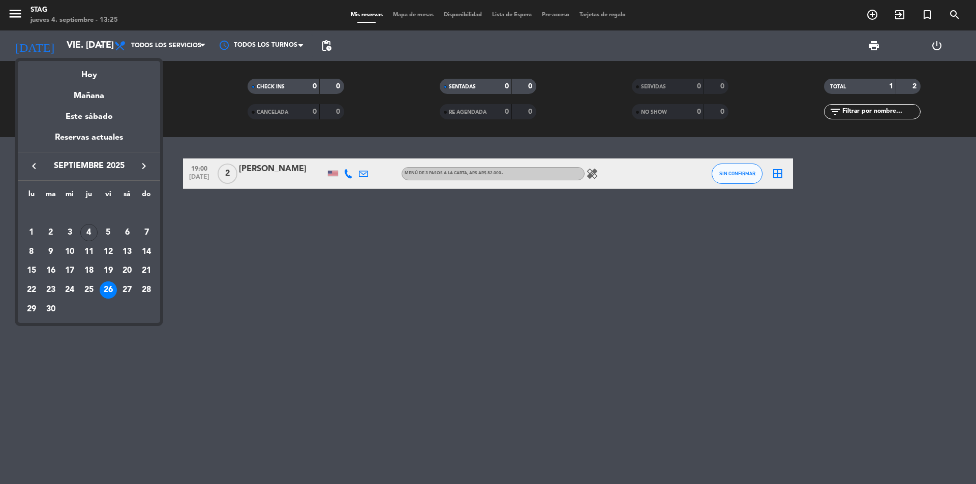
click at [132, 287] on div "27" at bounding box center [126, 290] width 17 height 17
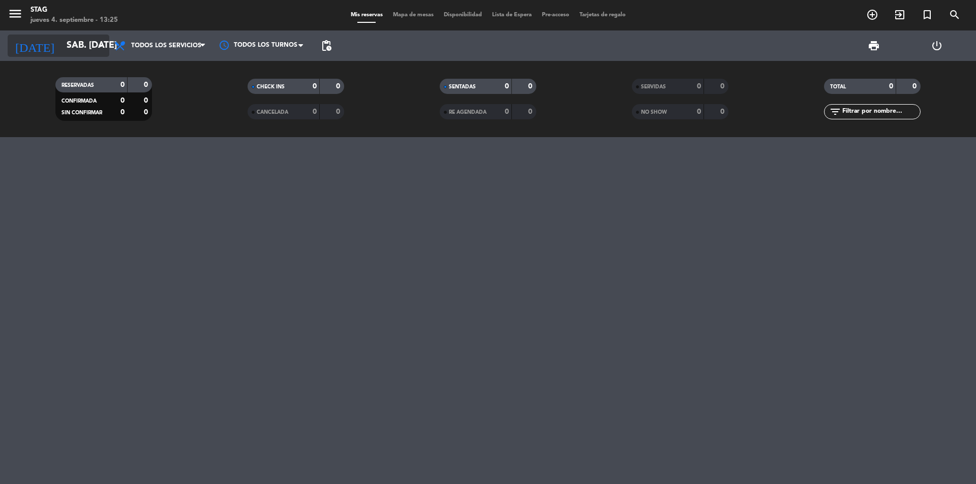
click at [76, 40] on input "sáb. [DATE]" at bounding box center [120, 46] width 118 height 20
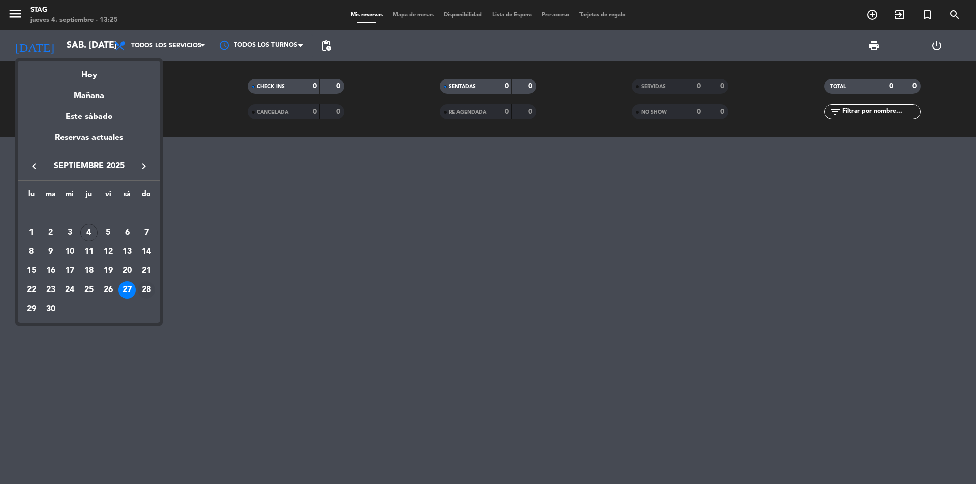
click at [147, 290] on div "28" at bounding box center [146, 290] width 17 height 17
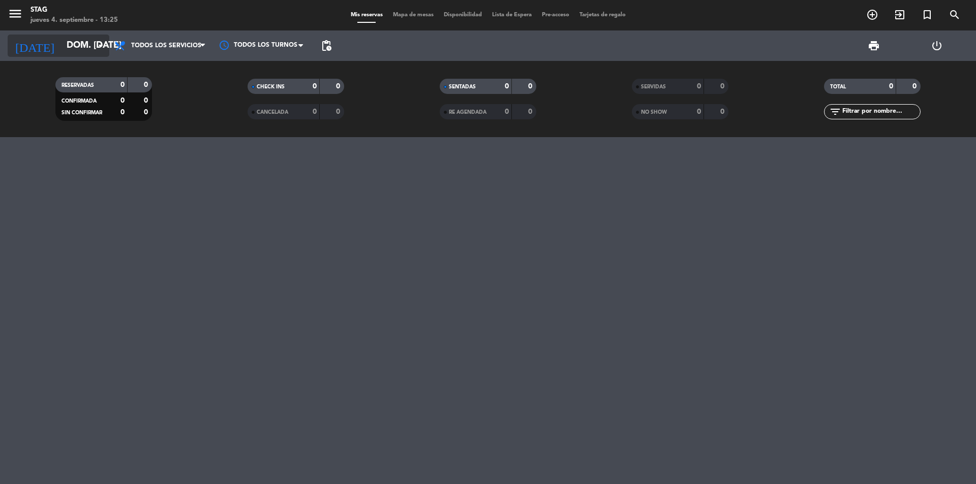
click at [70, 39] on input "dom. [DATE]" at bounding box center [120, 46] width 118 height 20
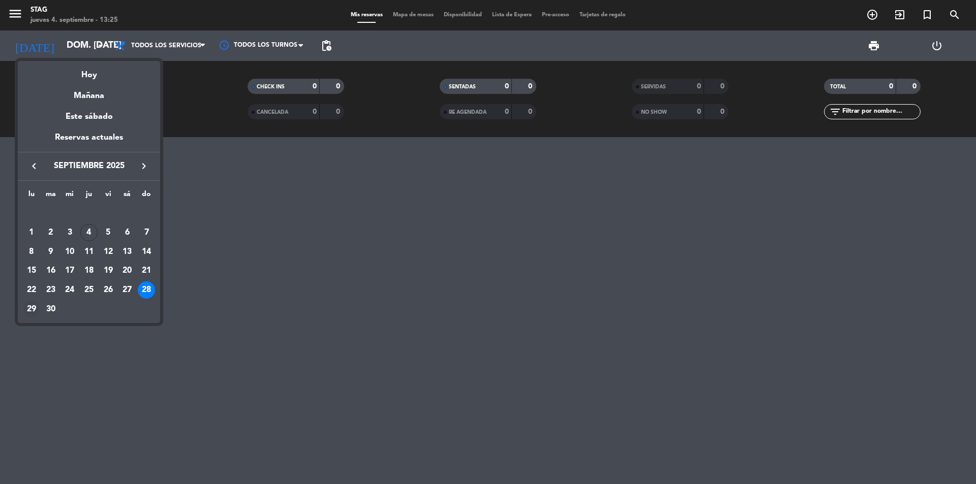
click at [34, 306] on div "29" at bounding box center [31, 309] width 17 height 17
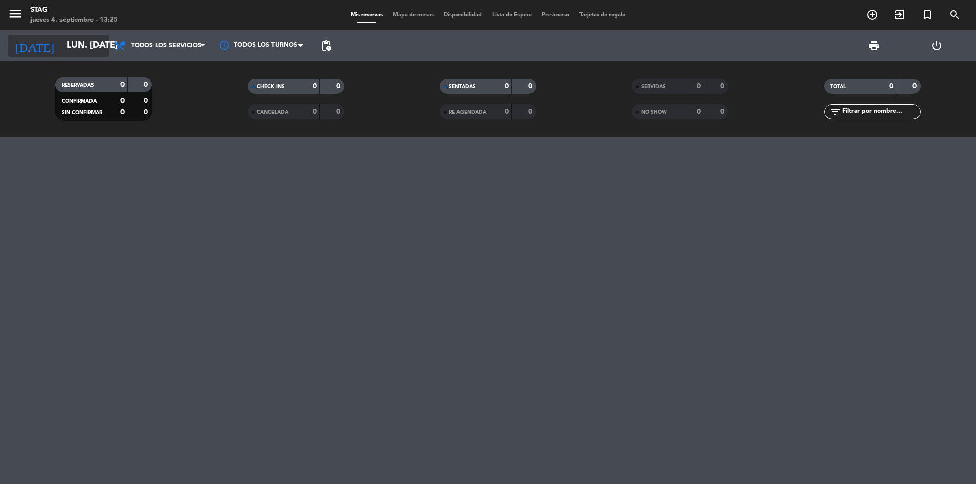
click at [77, 43] on input "lun. [DATE]" at bounding box center [120, 46] width 118 height 20
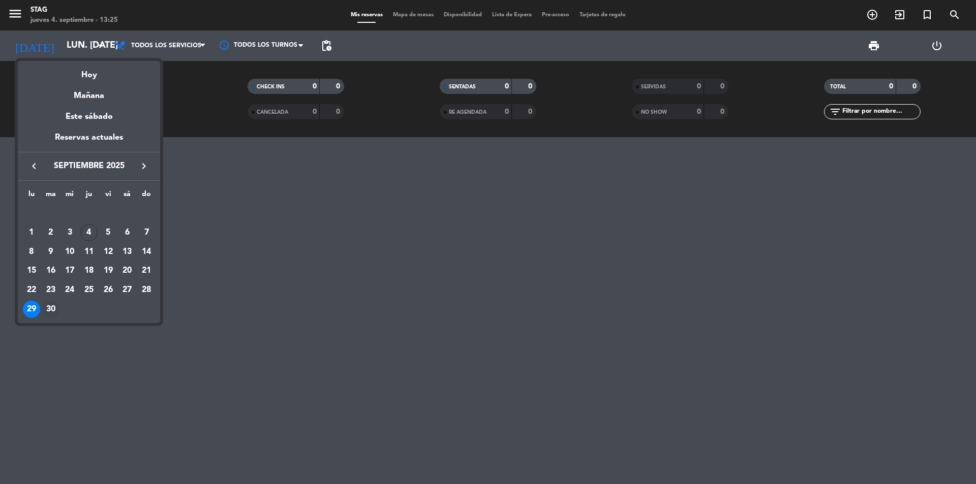
click at [53, 313] on div "30" at bounding box center [50, 309] width 17 height 17
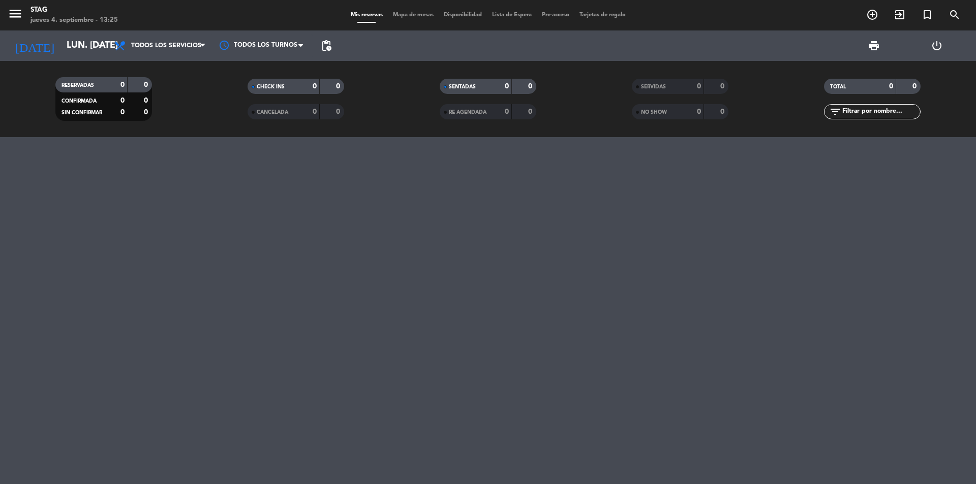
type input "[DATE] sep."
